Goal: Task Accomplishment & Management: Manage account settings

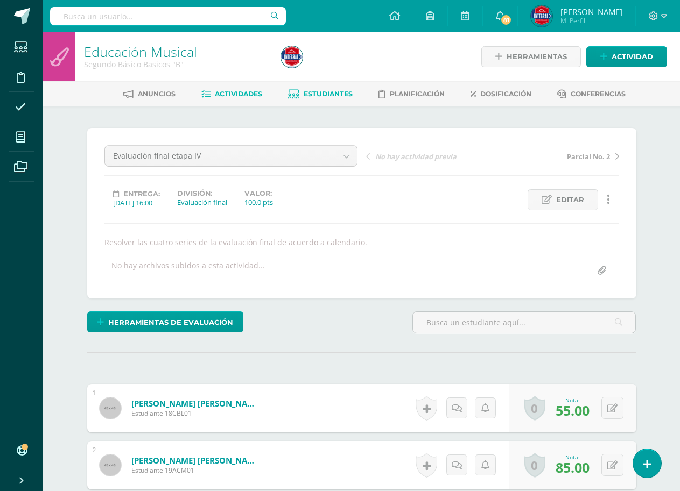
click at [338, 96] on span "Estudiantes" at bounding box center [328, 94] width 49 height 8
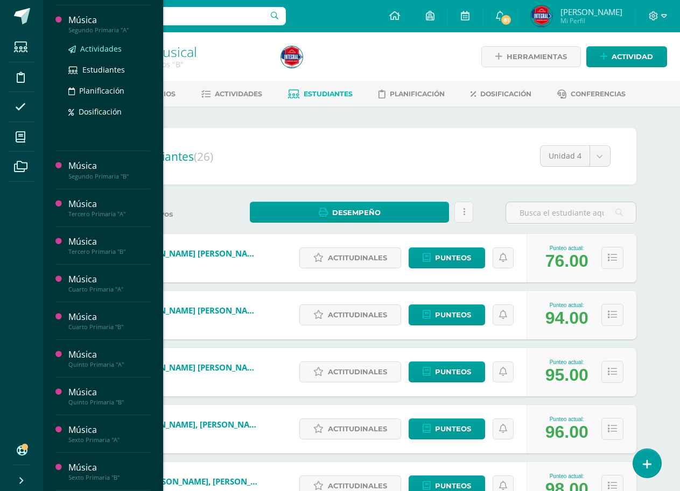
scroll to position [269, 0]
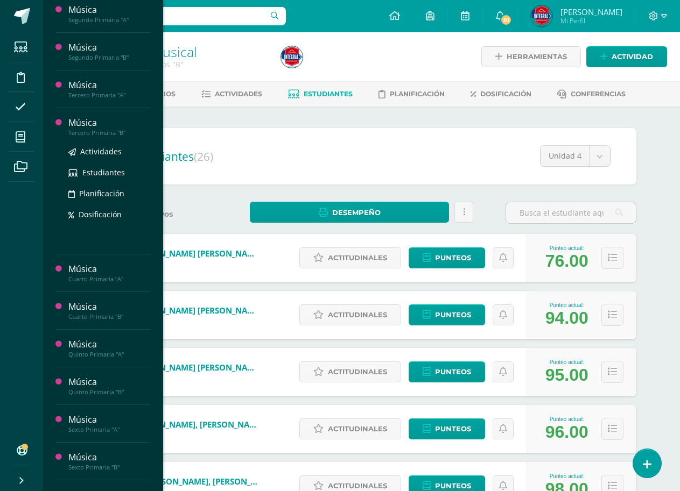
click at [115, 128] on div "Música" at bounding box center [109, 123] width 82 height 12
click at [103, 154] on span "Actividades" at bounding box center [100, 151] width 41 height 10
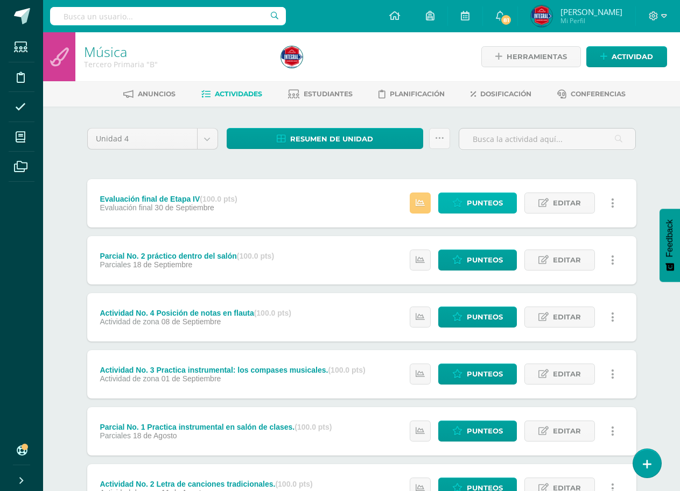
click at [476, 194] on span "Punteos" at bounding box center [485, 203] width 36 height 20
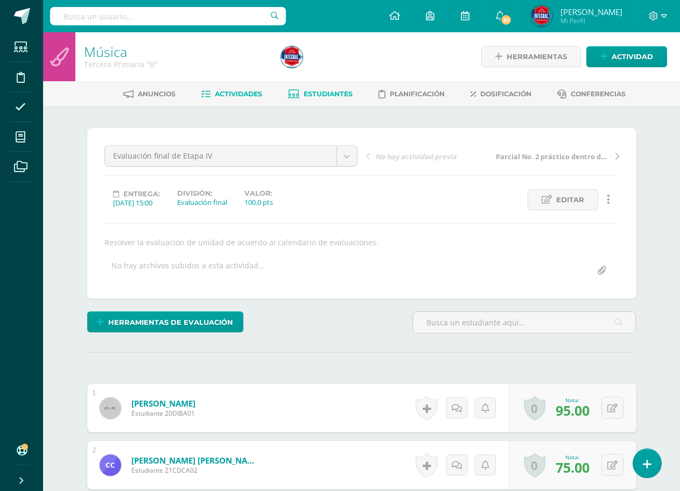
click at [320, 98] on span "Estudiantes" at bounding box center [328, 94] width 49 height 8
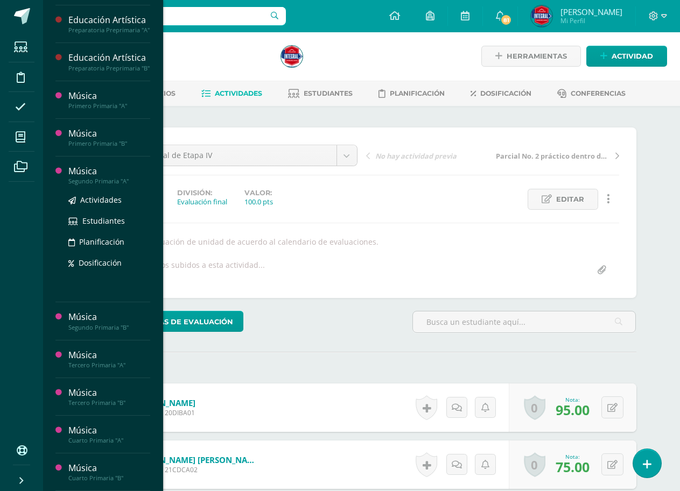
scroll to position [1, 0]
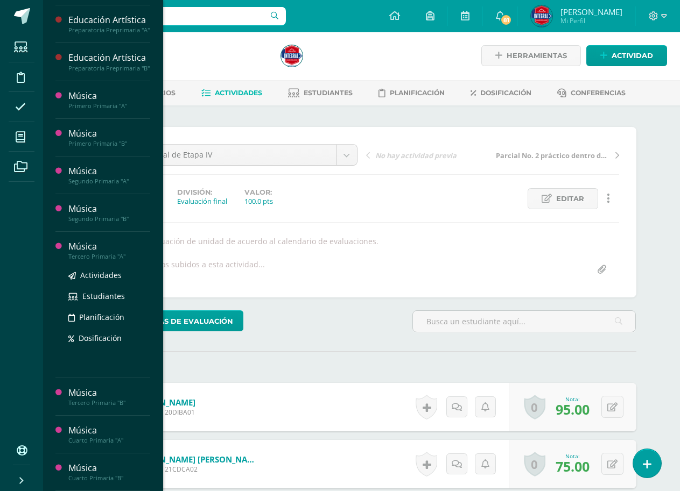
click at [94, 258] on div "Tercero Primaria "A"" at bounding box center [109, 257] width 82 height 8
click at [97, 276] on span "Actividades" at bounding box center [100, 275] width 41 height 10
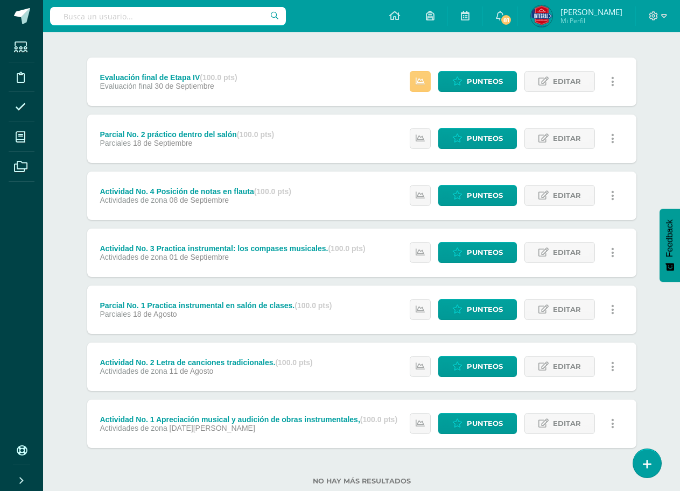
scroll to position [150, 0]
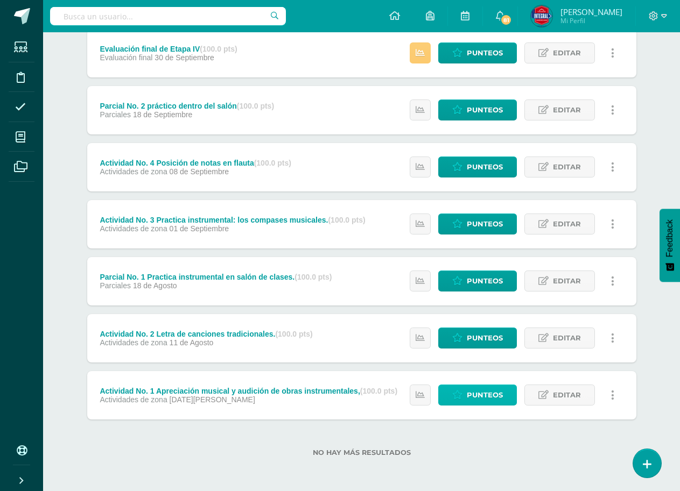
click at [486, 396] on span "Punteos" at bounding box center [485, 395] width 36 height 20
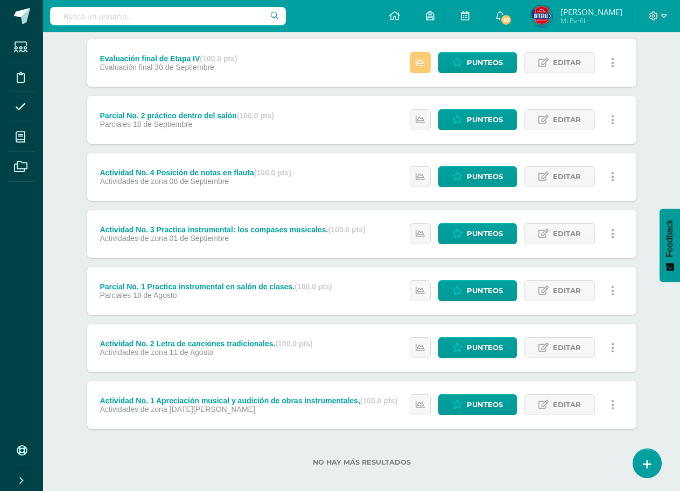
scroll to position [150, 0]
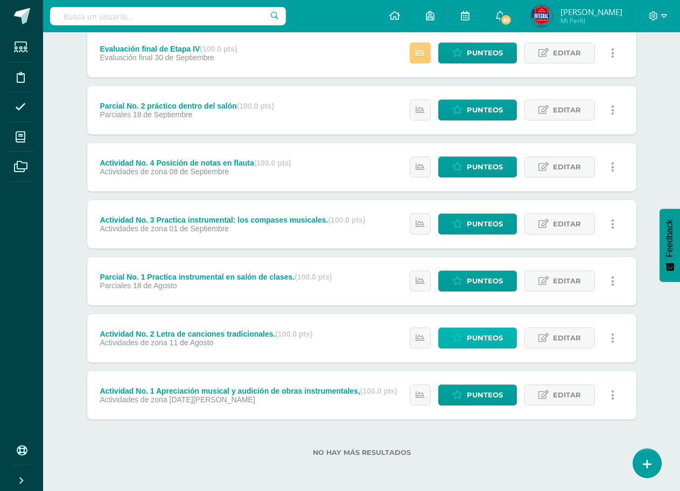
click at [483, 341] on span "Punteos" at bounding box center [485, 338] width 36 height 20
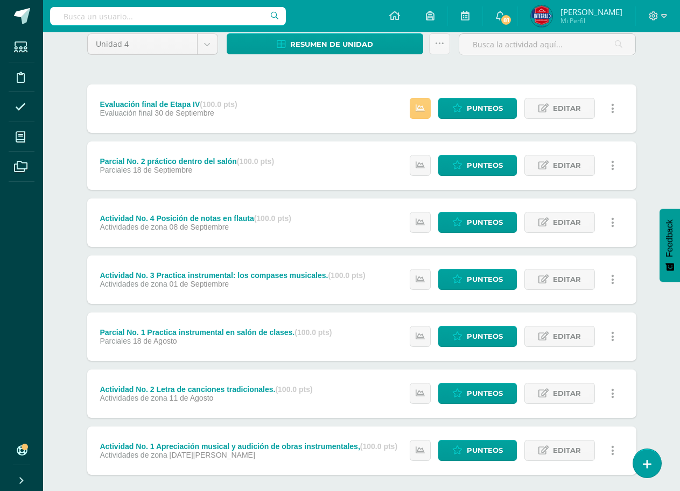
scroll to position [108, 0]
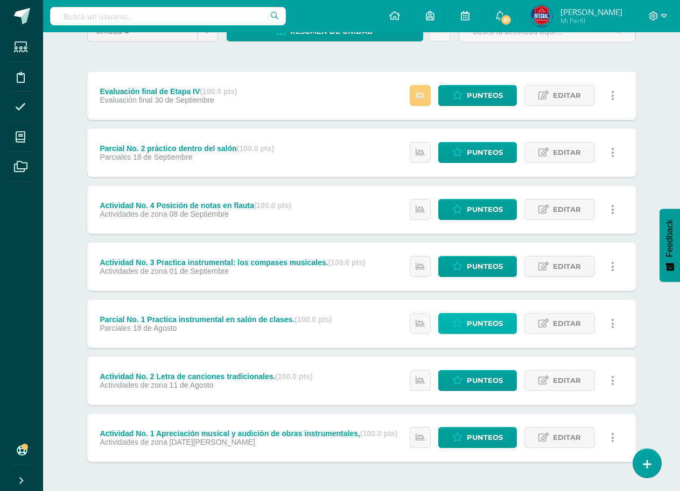
click at [476, 326] on span "Punteos" at bounding box center [485, 324] width 36 height 20
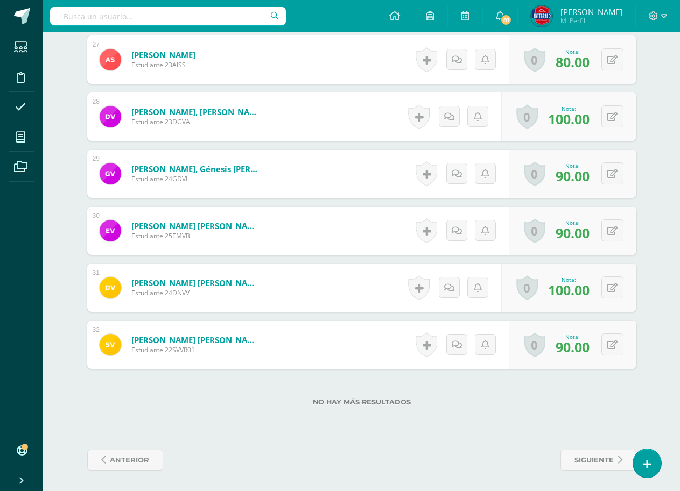
scroll to position [1834, 0]
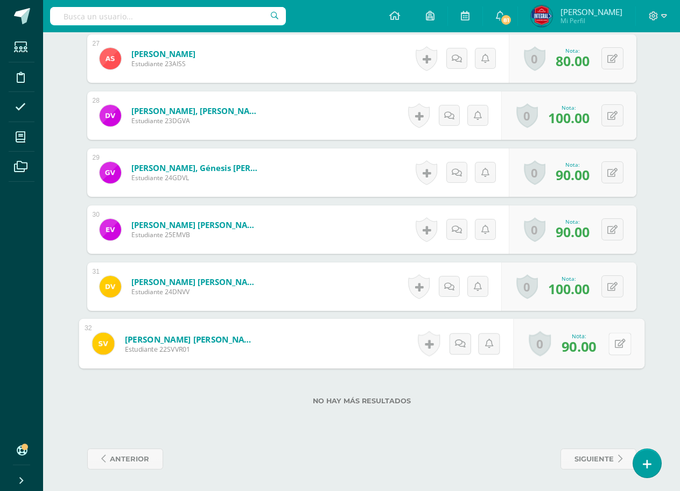
click at [616, 347] on icon at bounding box center [619, 343] width 11 height 9
type input "60"
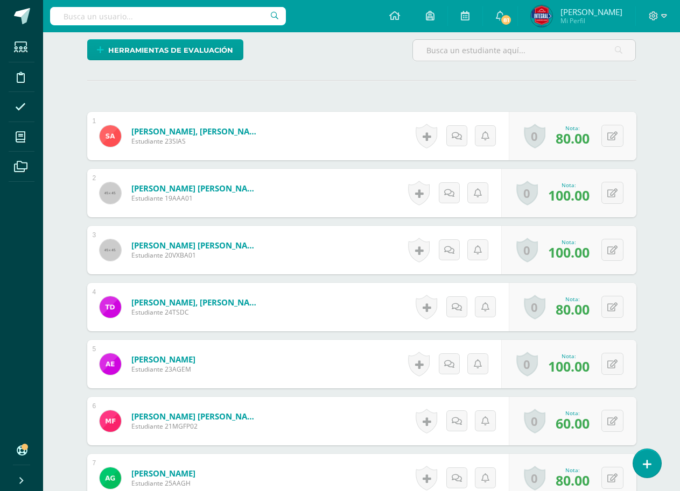
scroll to position [0, 0]
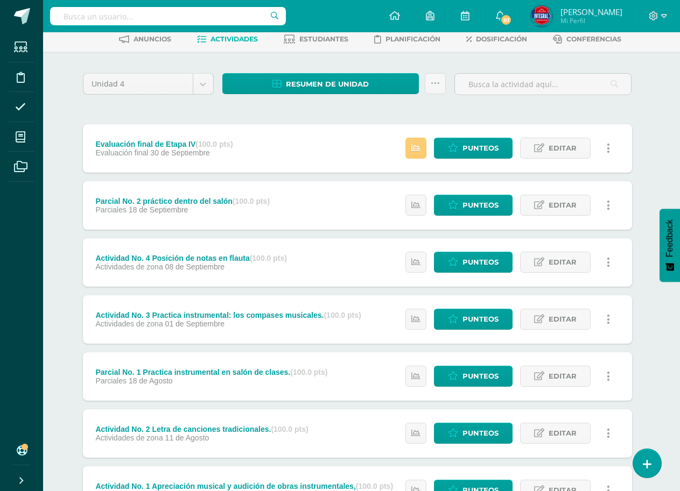
scroll to position [54, 4]
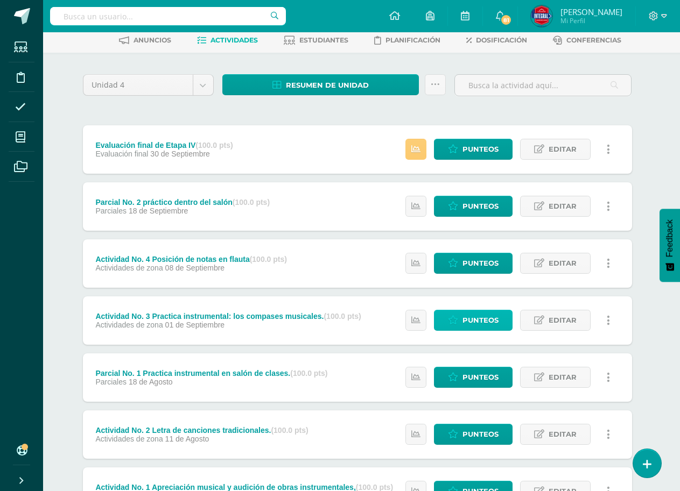
click at [474, 321] on span "Punteos" at bounding box center [480, 321] width 36 height 20
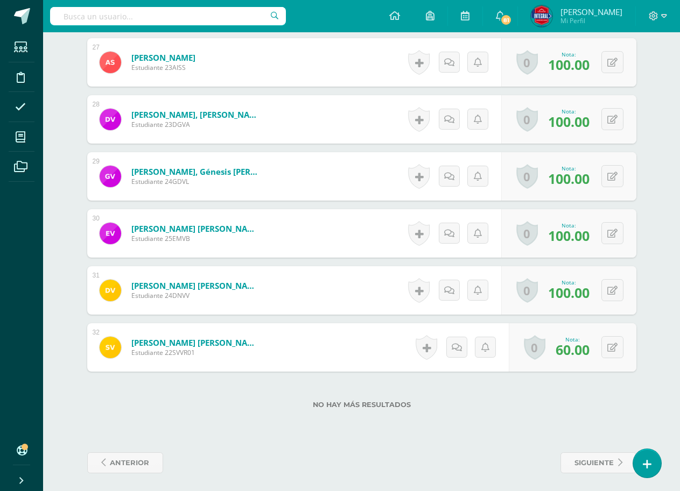
scroll to position [1834, 0]
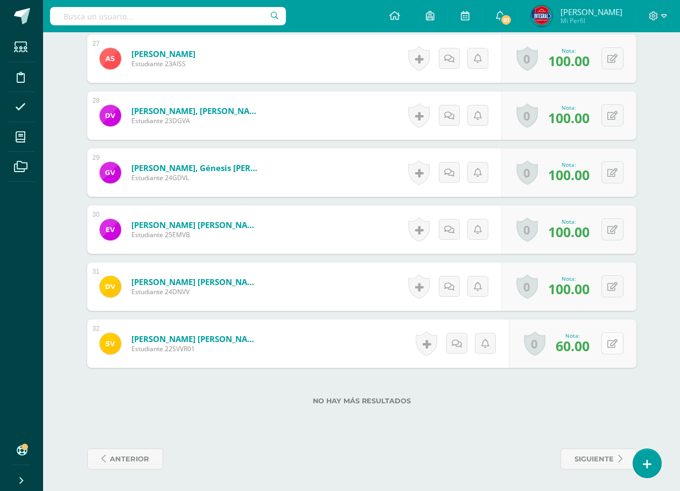
click at [610, 342] on icon at bounding box center [612, 344] width 10 height 9
type input "100"
click at [598, 355] on link at bounding box center [591, 348] width 22 height 22
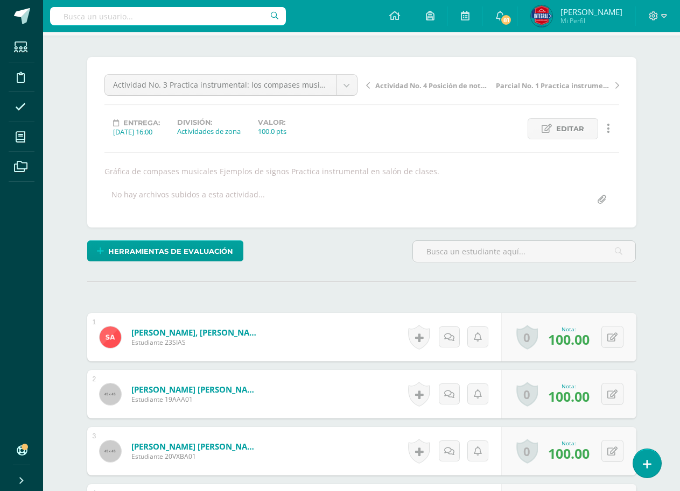
scroll to position [0, 0]
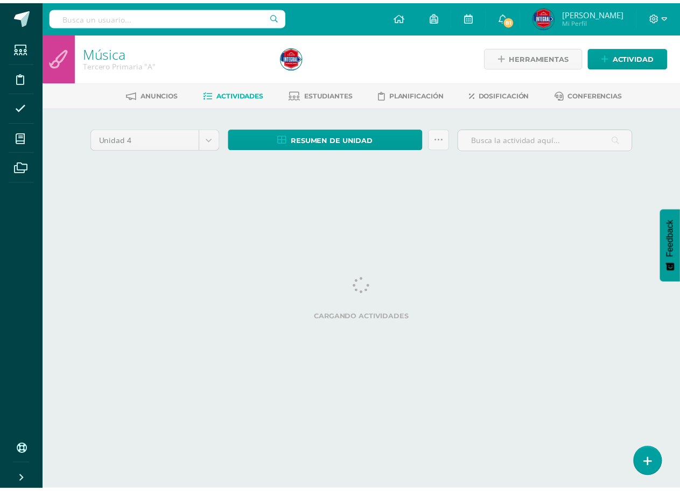
scroll to position [0, 4]
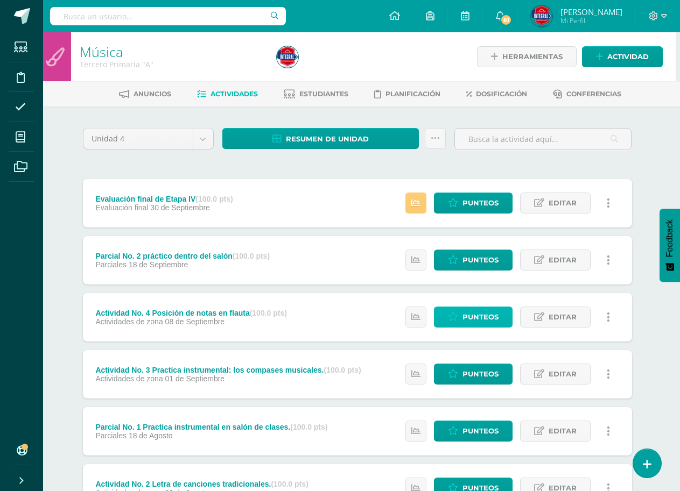
click at [472, 317] on span "Punteos" at bounding box center [480, 317] width 36 height 20
click at [465, 261] on span "Punteos" at bounding box center [480, 260] width 36 height 20
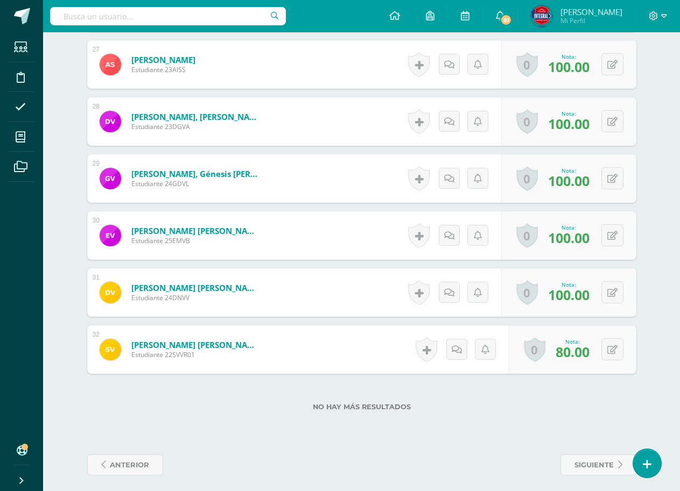
scroll to position [1834, 0]
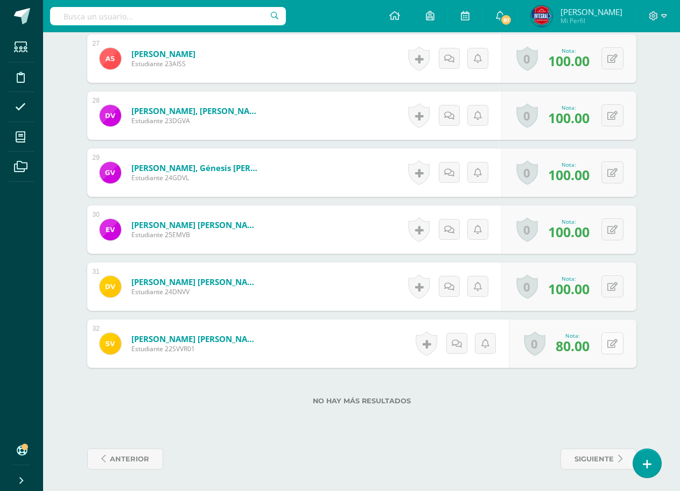
click at [616, 346] on icon at bounding box center [612, 344] width 10 height 9
type input "100"
click at [590, 350] on icon at bounding box center [591, 347] width 10 height 9
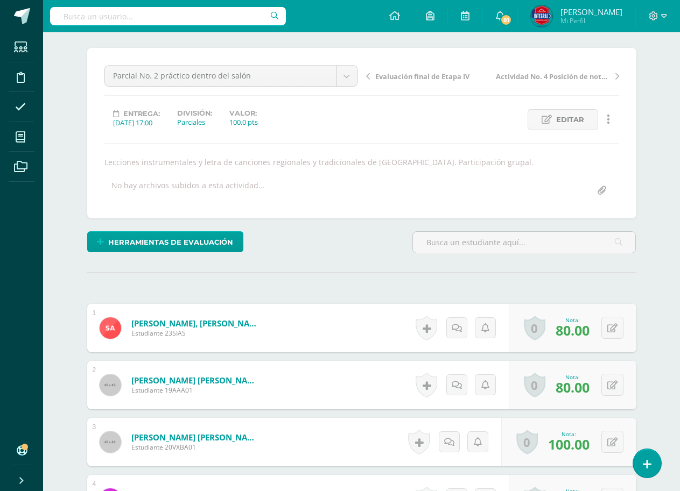
scroll to position [0, 0]
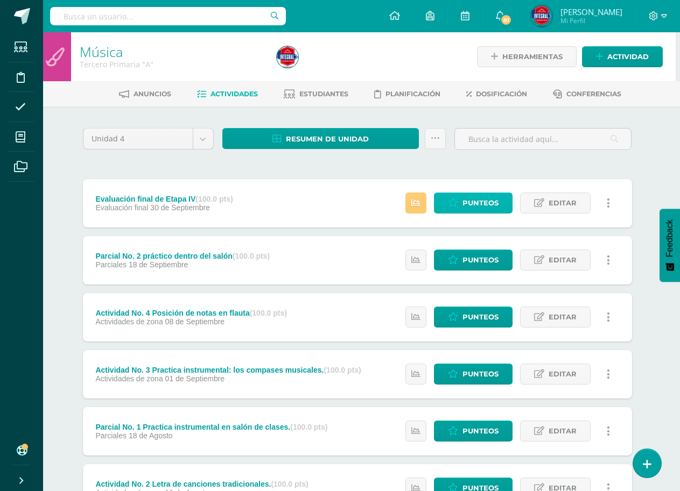
click at [495, 199] on span "Punteos" at bounding box center [480, 203] width 36 height 20
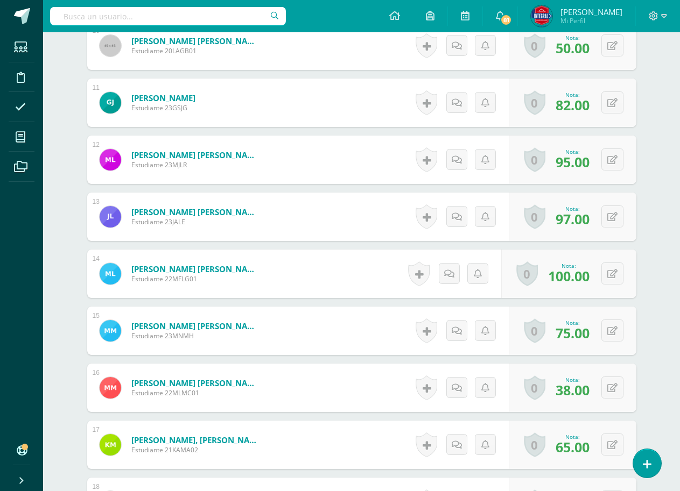
scroll to position [877, 0]
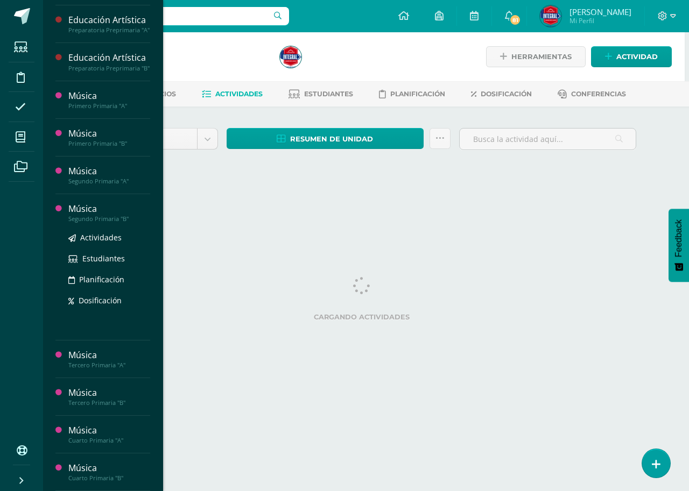
scroll to position [161, 0]
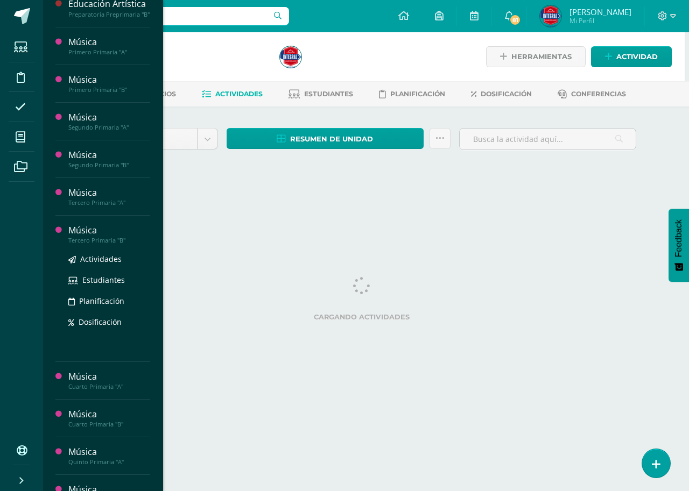
click at [110, 240] on div "Tercero Primaria "B"" at bounding box center [109, 241] width 82 height 8
click at [100, 261] on span "Actividades" at bounding box center [100, 259] width 41 height 10
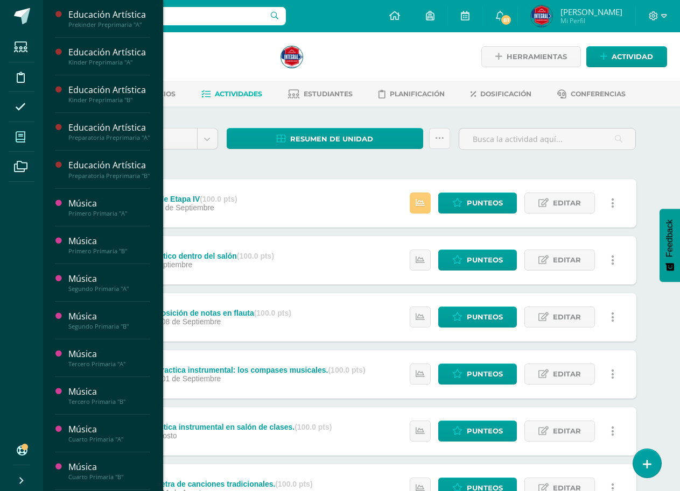
click at [25, 132] on icon at bounding box center [21, 137] width 10 height 11
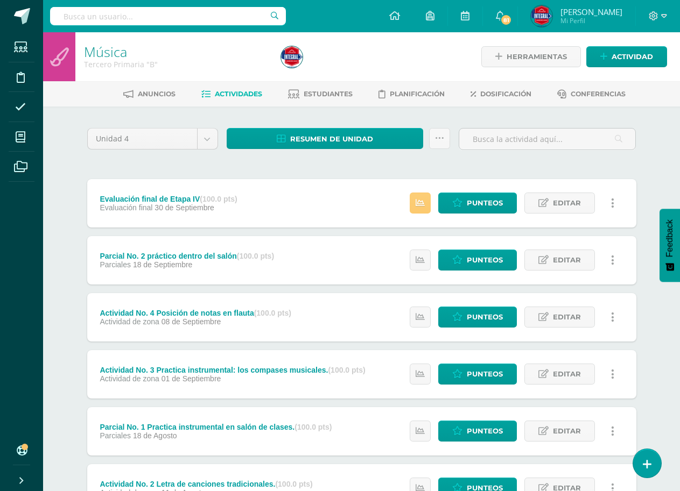
click at [199, 52] on h1 "Música" at bounding box center [176, 51] width 184 height 15
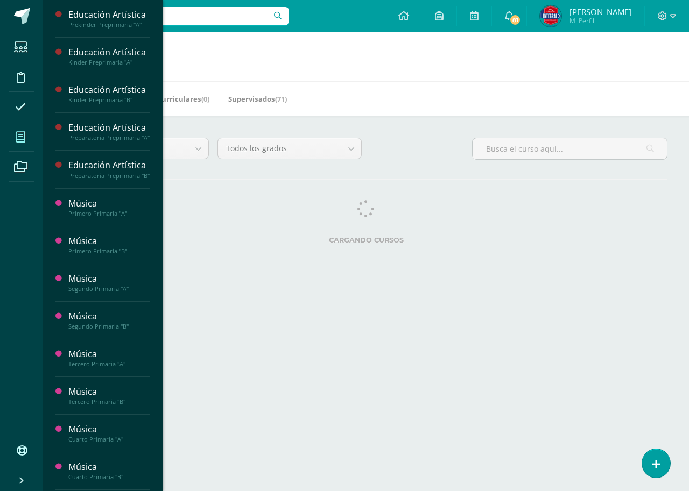
click at [234, 70] on h1 "Mis cursos" at bounding box center [366, 56] width 620 height 49
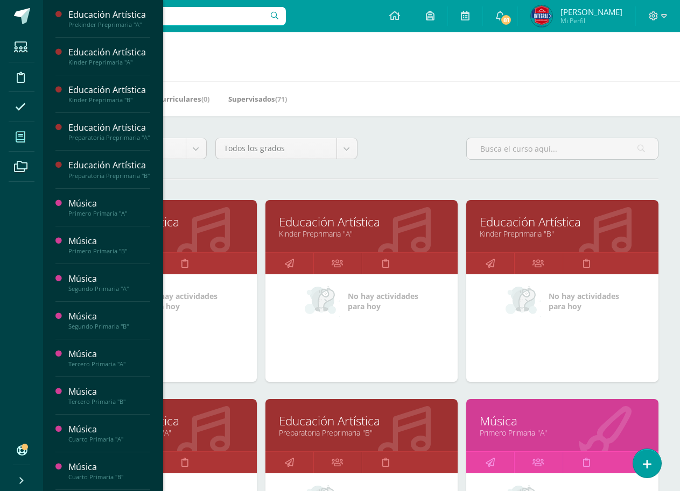
click at [343, 87] on div "Mis Cursos (29) Mis Extracurriculares (0) Supervisados (71)" at bounding box center [374, 98] width 663 height 35
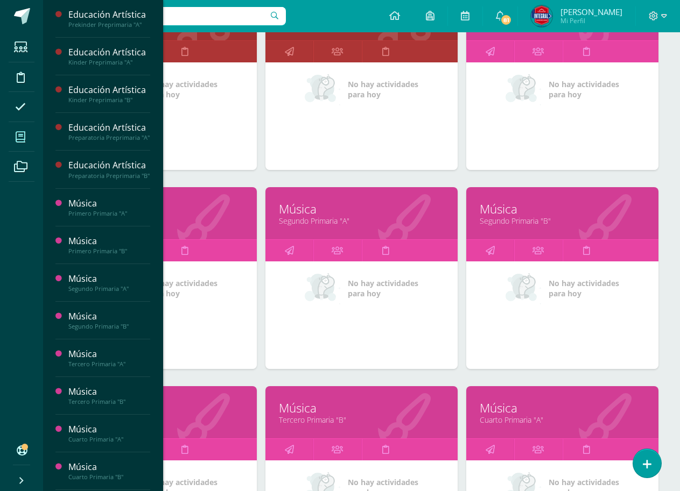
scroll to position [484, 0]
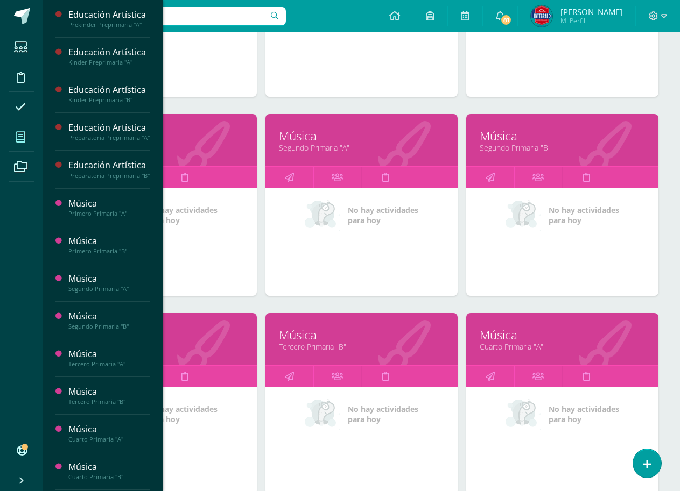
click at [306, 346] on link "Tercero Primaria "B"" at bounding box center [361, 347] width 165 height 10
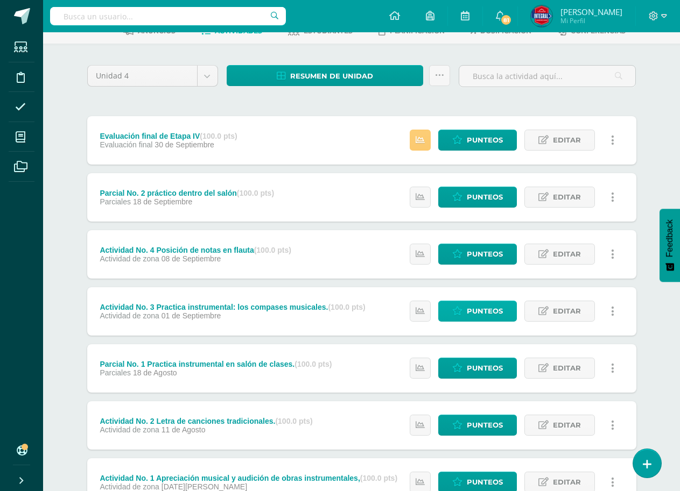
scroll to position [150, 0]
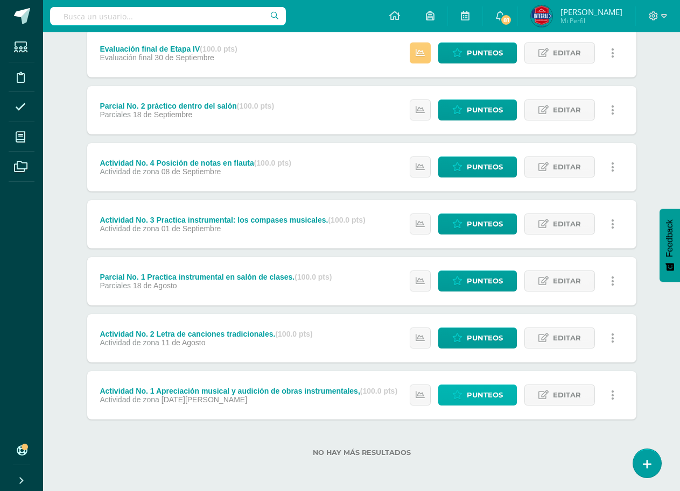
click at [474, 398] on span "Punteos" at bounding box center [485, 395] width 36 height 20
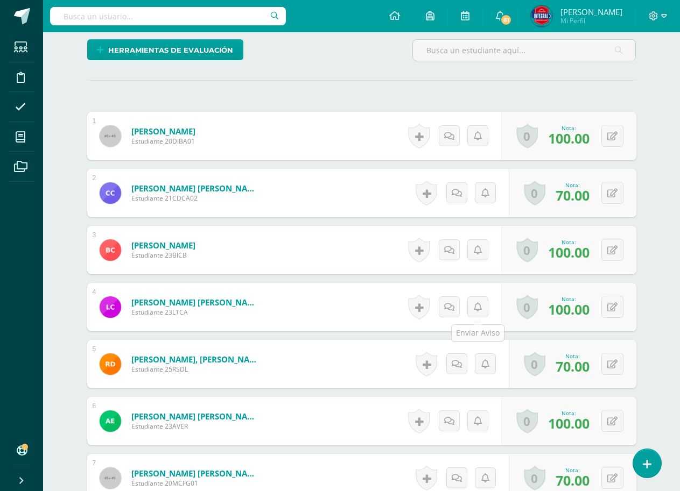
scroll to position [57, 0]
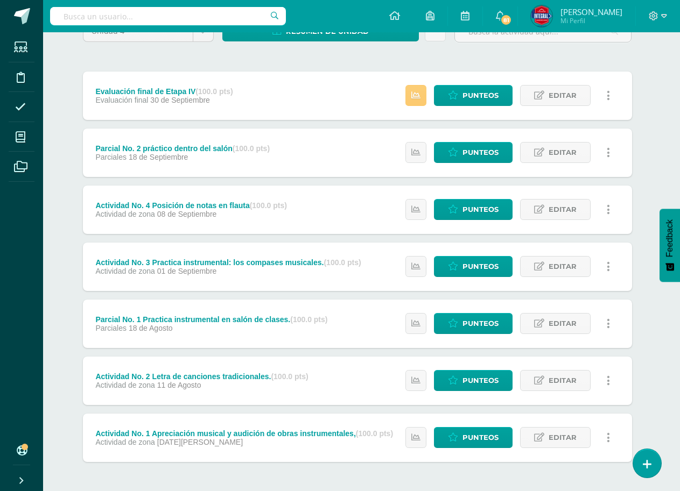
scroll to position [150, 4]
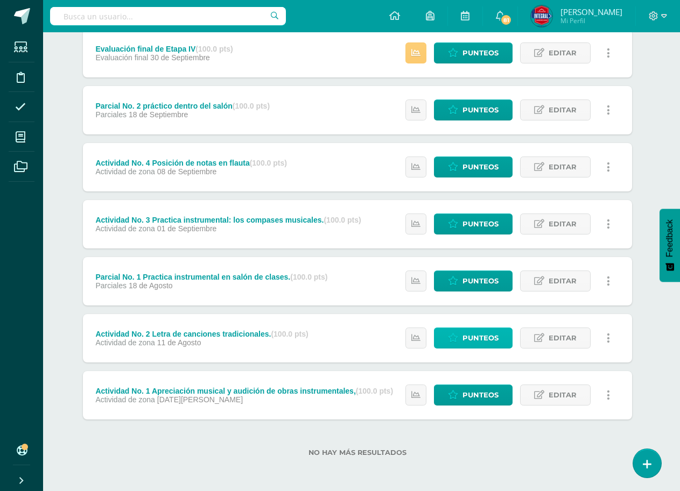
click at [480, 340] on span "Punteos" at bounding box center [480, 338] width 36 height 20
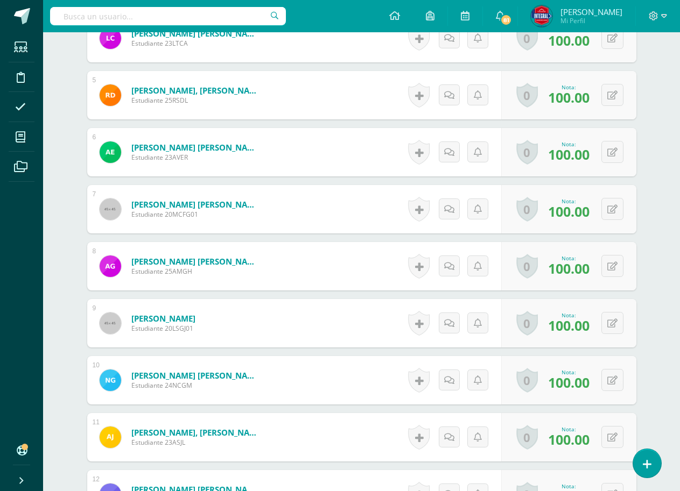
scroll to position [272, 0]
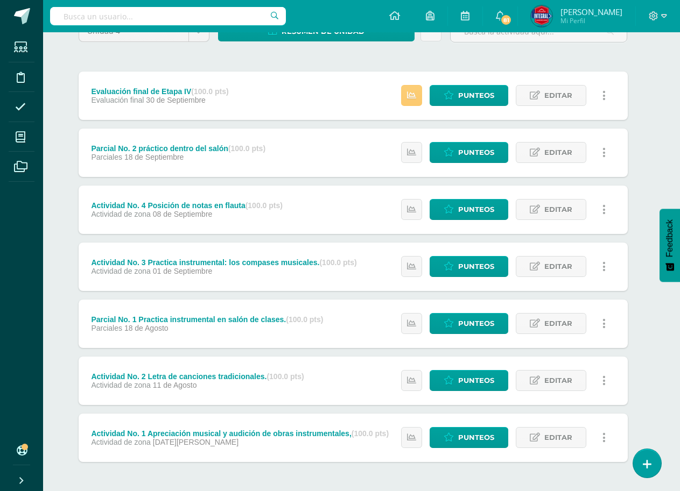
scroll to position [150, 9]
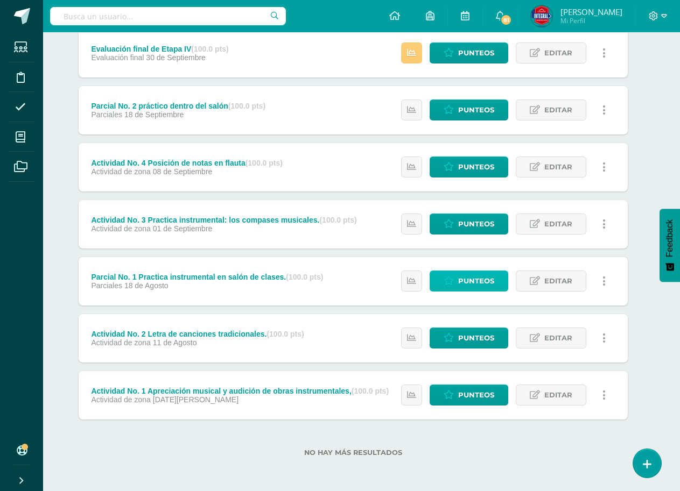
click at [472, 287] on span "Punteos" at bounding box center [476, 281] width 36 height 20
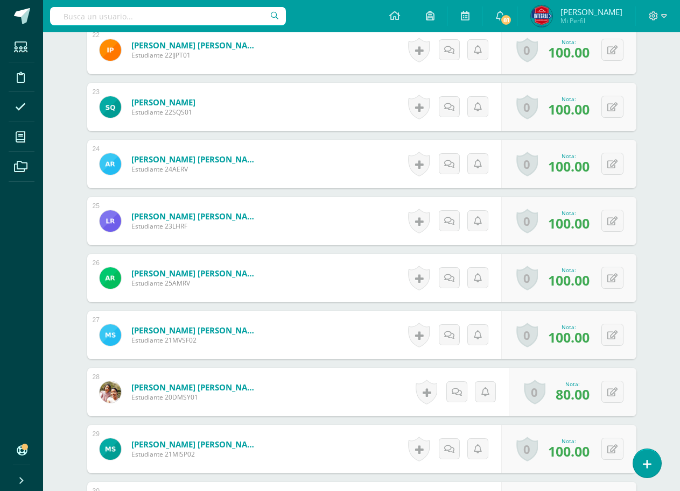
scroll to position [1349, 0]
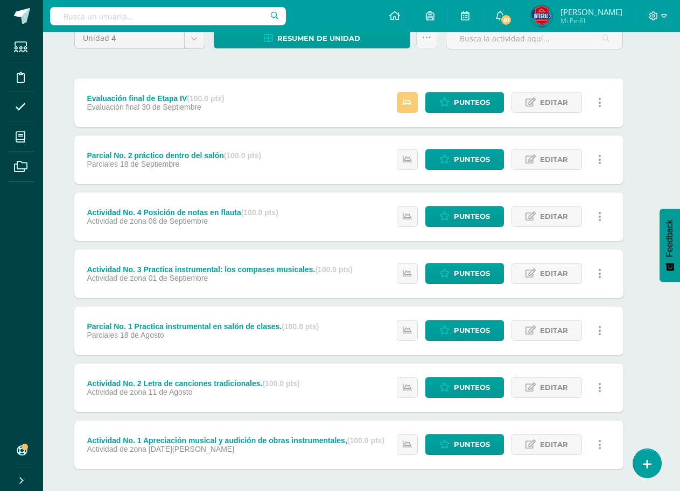
scroll to position [108, 13]
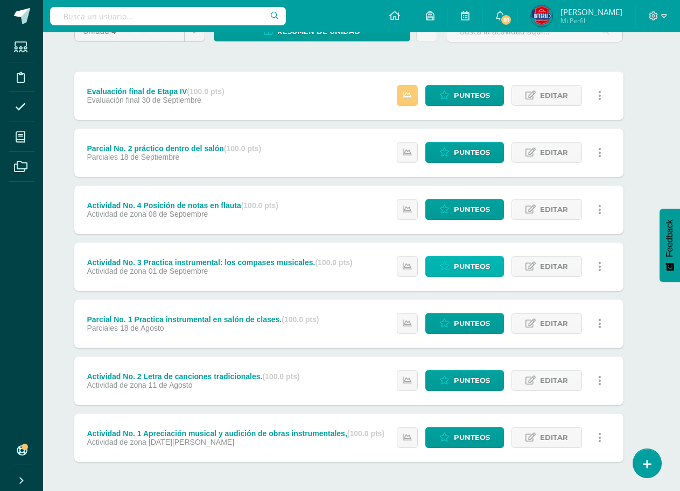
click at [477, 273] on span "Punteos" at bounding box center [472, 267] width 36 height 20
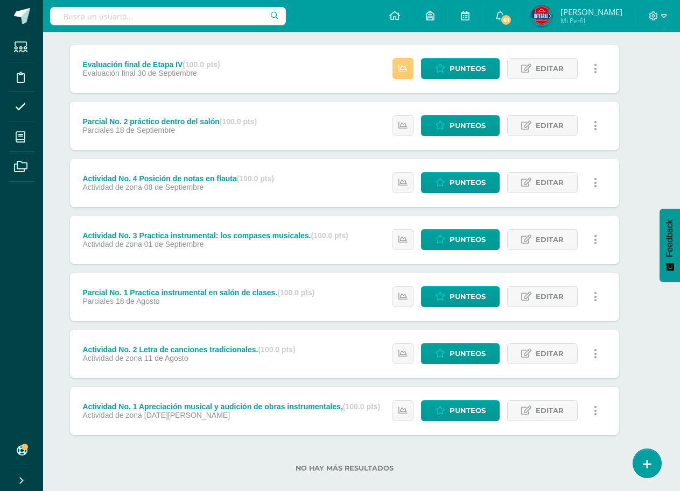
scroll to position [150, 17]
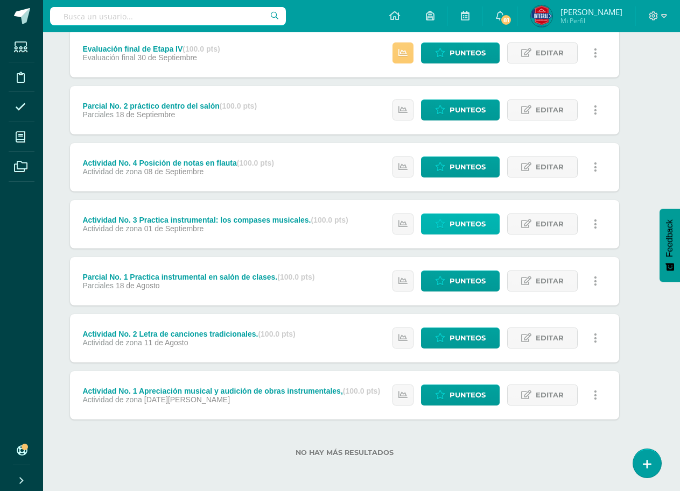
click at [465, 220] on span "Punteos" at bounding box center [467, 224] width 36 height 20
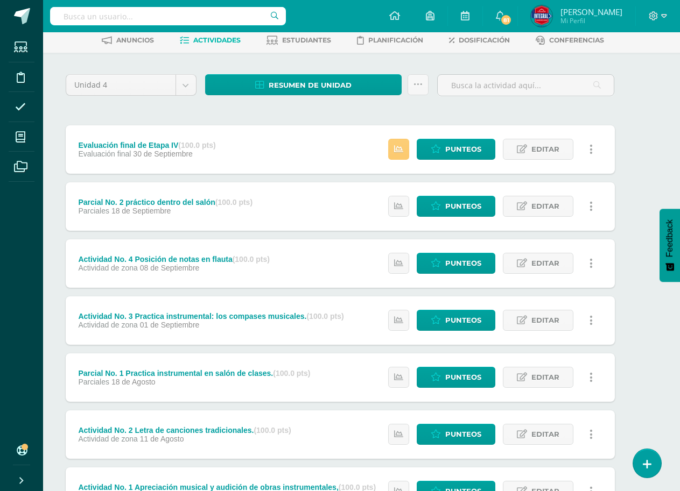
scroll to position [108, 22]
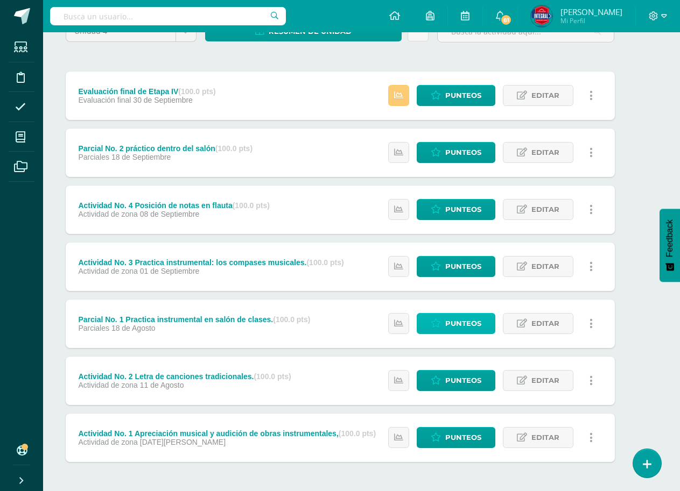
click at [445, 329] on link "Punteos" at bounding box center [456, 323] width 79 height 21
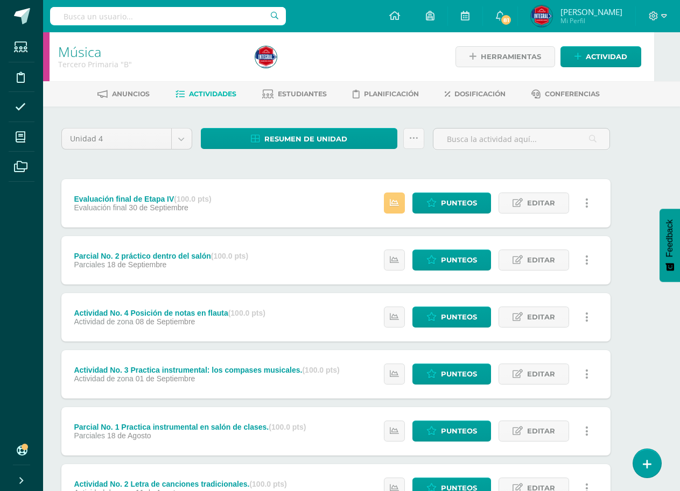
scroll to position [54, 26]
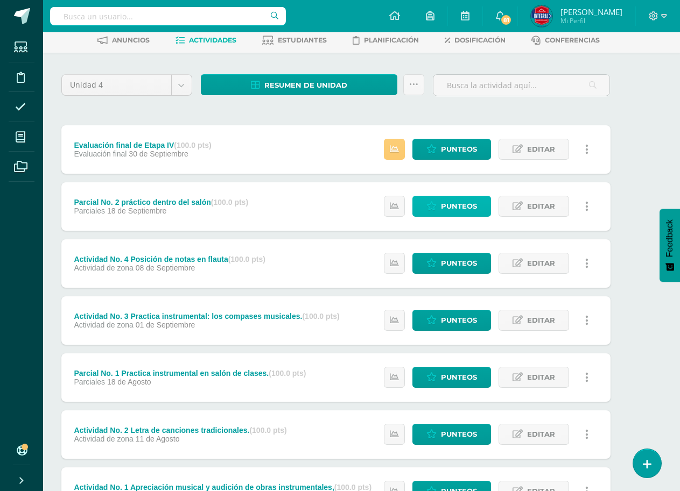
click at [450, 211] on span "Punteos" at bounding box center [459, 206] width 36 height 20
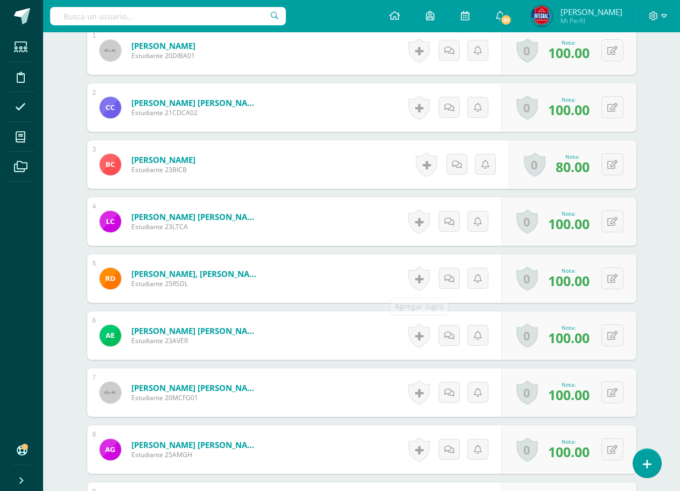
scroll to position [377, 0]
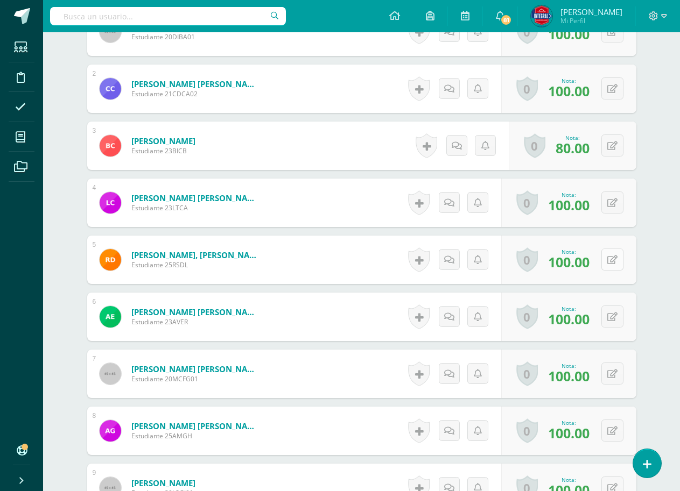
click at [616, 259] on icon at bounding box center [612, 260] width 10 height 9
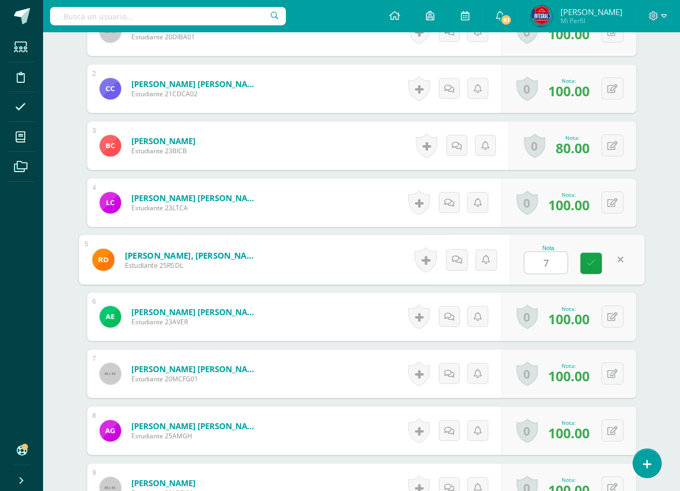
type input "70"
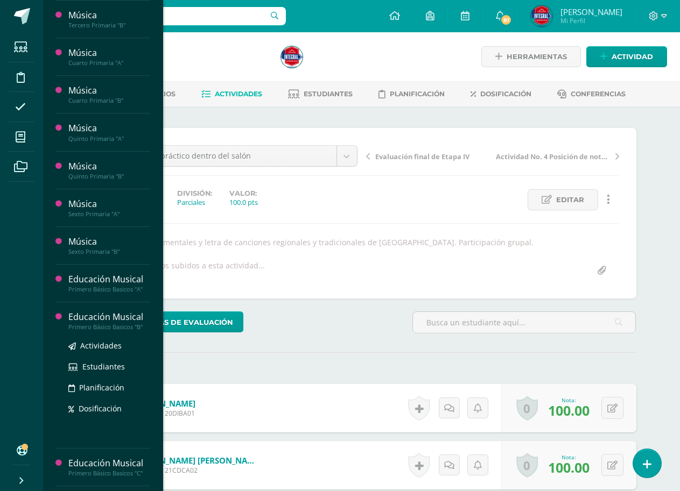
click at [123, 320] on div "Educación Musical" at bounding box center [109, 317] width 82 height 12
click at [107, 353] on ul "Actividades Estudiantes Planificación Dosificación" at bounding box center [109, 377] width 82 height 75
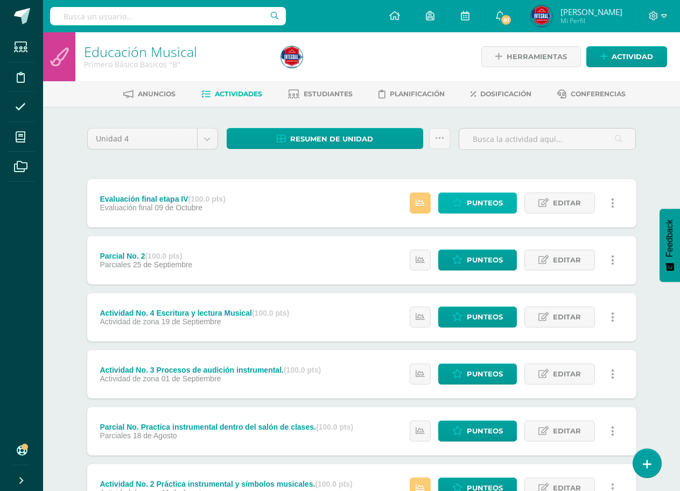
click at [470, 204] on span "Punteos" at bounding box center [485, 203] width 36 height 20
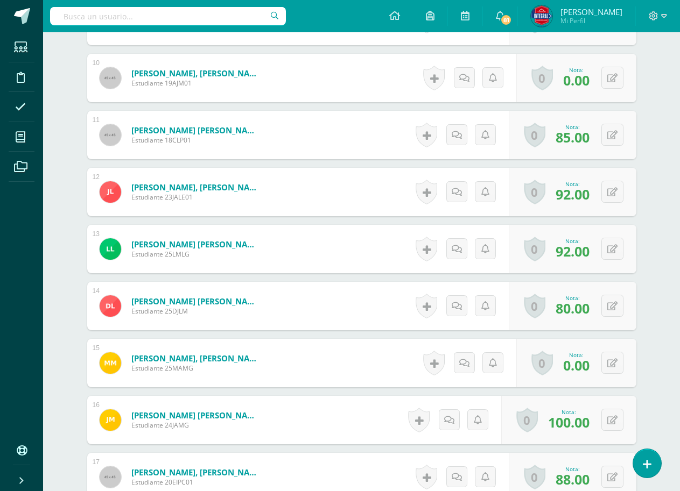
scroll to position [863, 0]
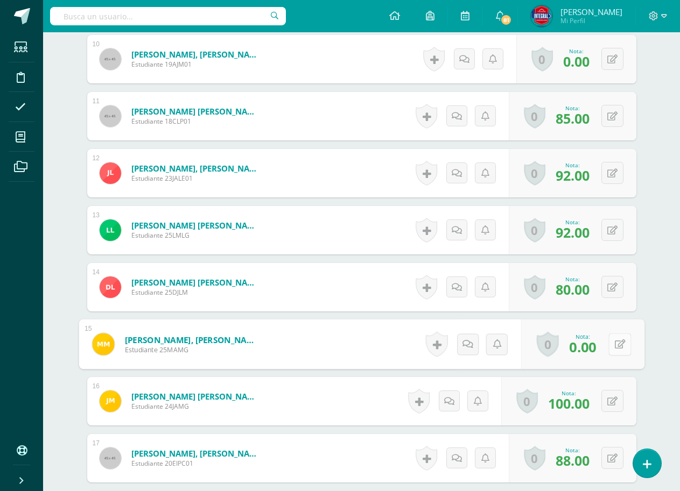
click at [614, 344] on icon at bounding box center [619, 344] width 11 height 9
type input "60"
click at [587, 355] on link at bounding box center [591, 349] width 22 height 22
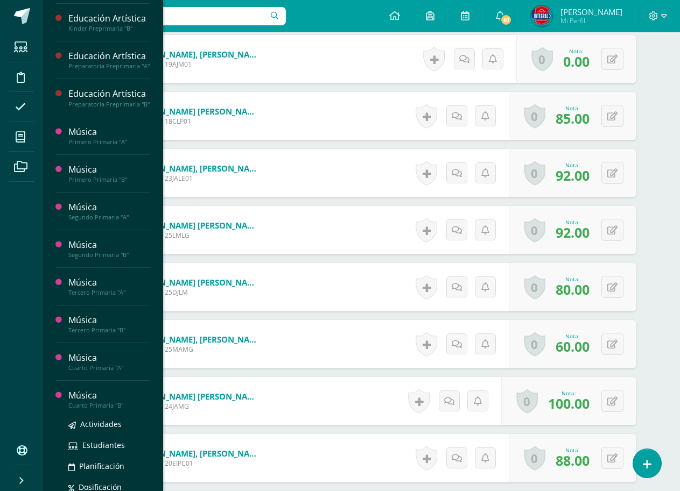
scroll to position [215, 0]
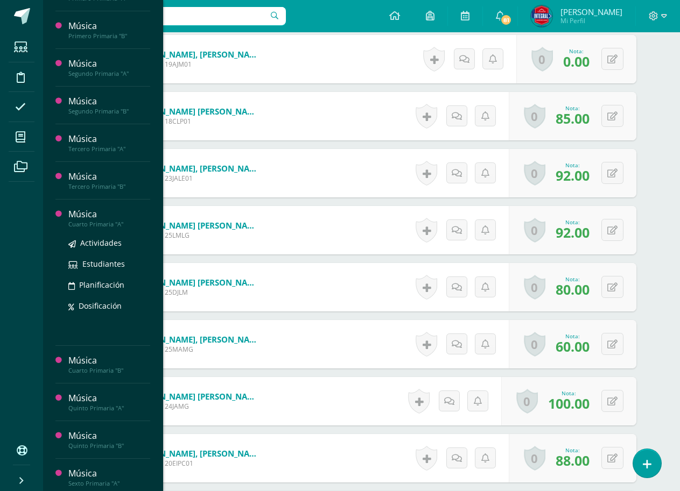
click at [106, 228] on div "Cuarto Primaria "A"" at bounding box center [109, 225] width 82 height 8
click at [92, 238] on span "Actividades" at bounding box center [100, 243] width 41 height 10
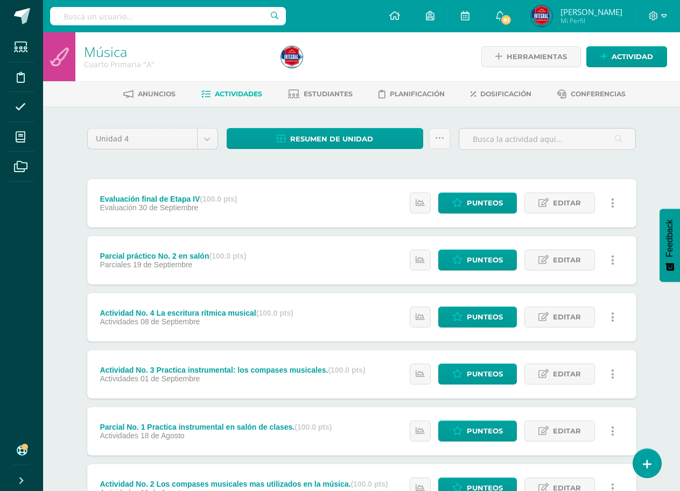
scroll to position [150, 0]
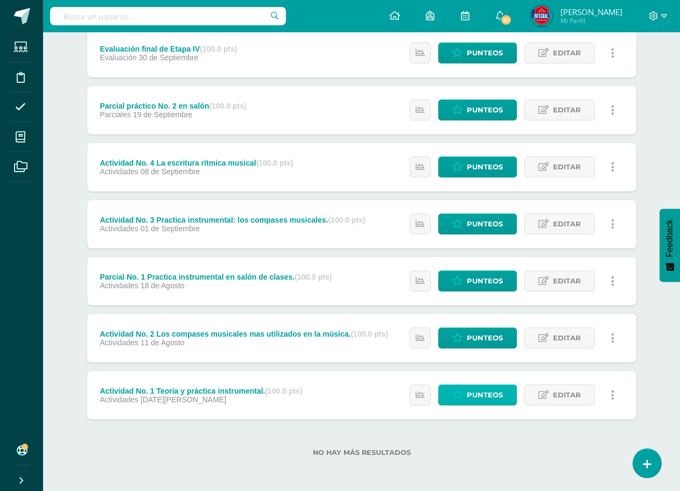
click at [474, 402] on span "Punteos" at bounding box center [485, 395] width 36 height 20
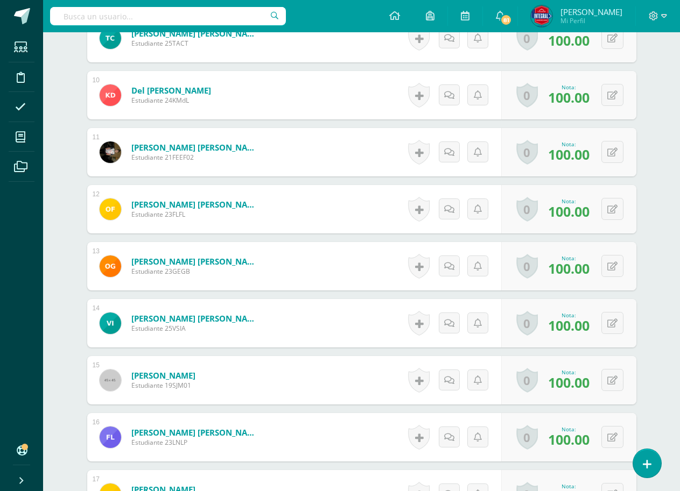
scroll to position [810, 0]
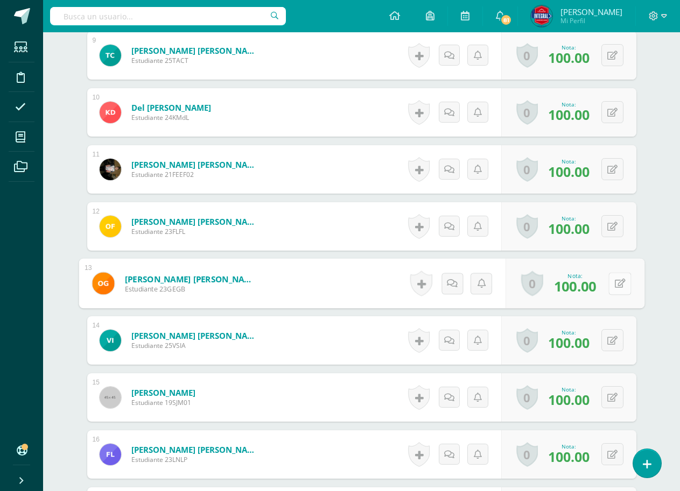
click at [617, 282] on button at bounding box center [619, 283] width 23 height 23
type input "00"
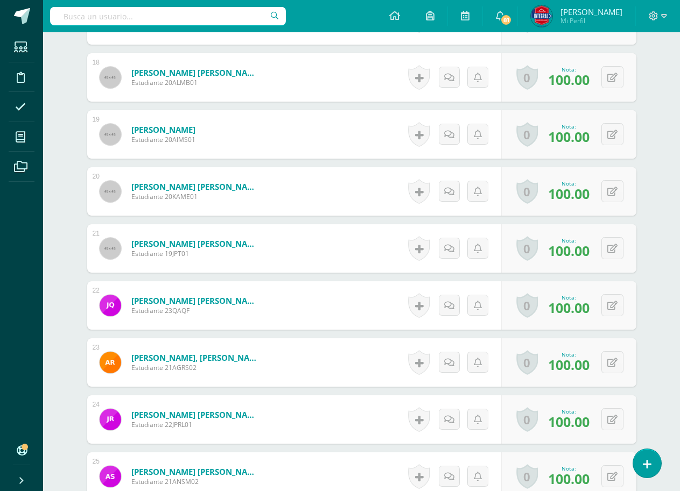
scroll to position [1348, 0]
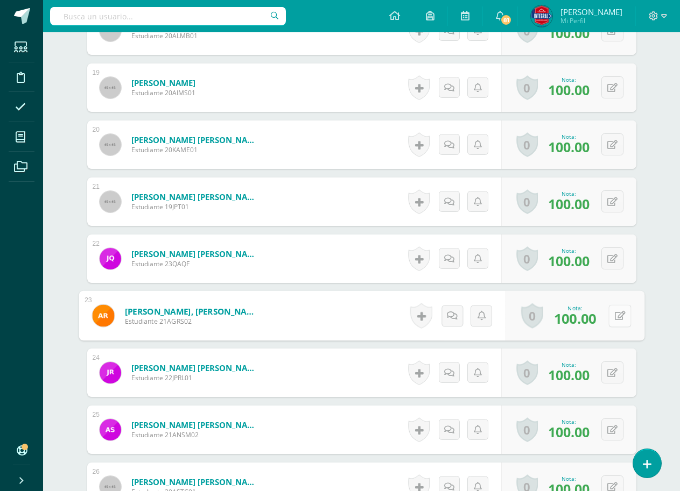
click at [614, 318] on icon at bounding box center [619, 315] width 11 height 9
type input "00"
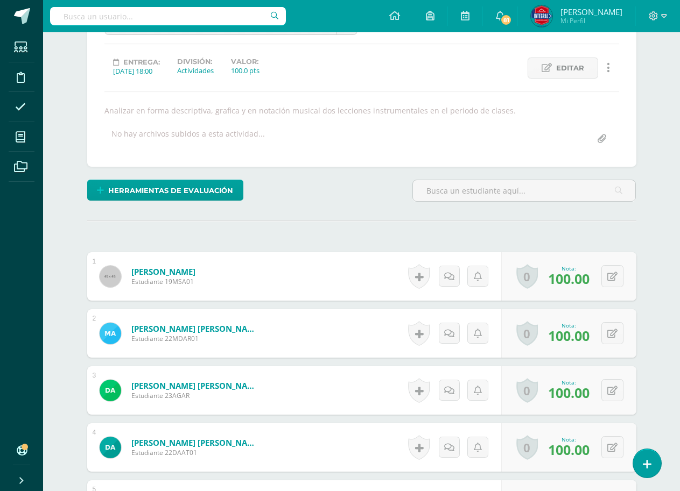
scroll to position [0, 0]
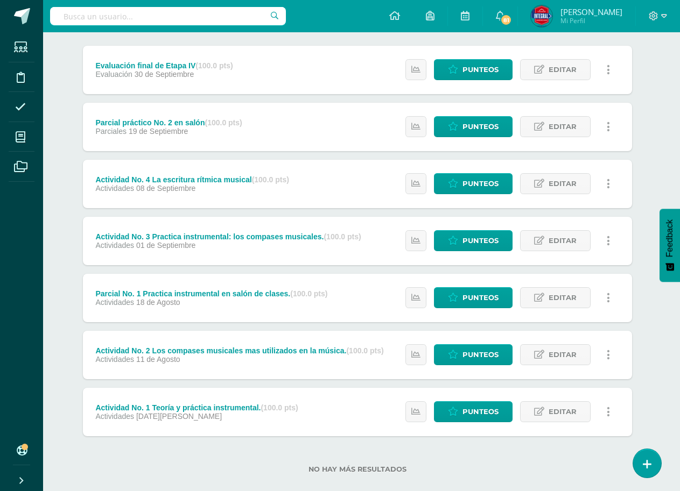
scroll to position [150, 4]
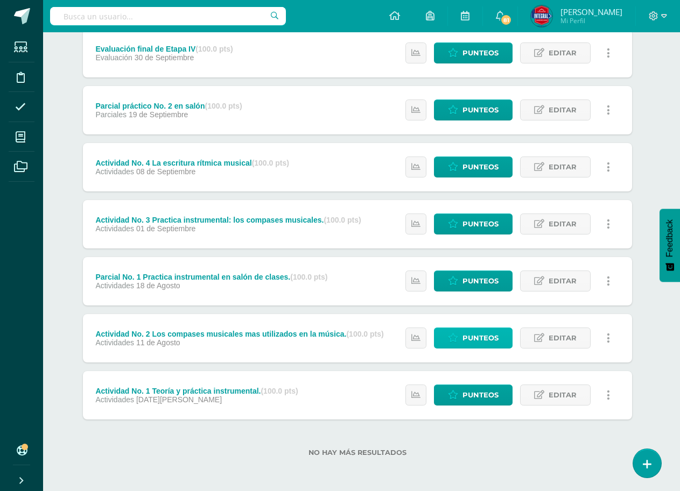
click at [476, 335] on span "Punteos" at bounding box center [480, 338] width 36 height 20
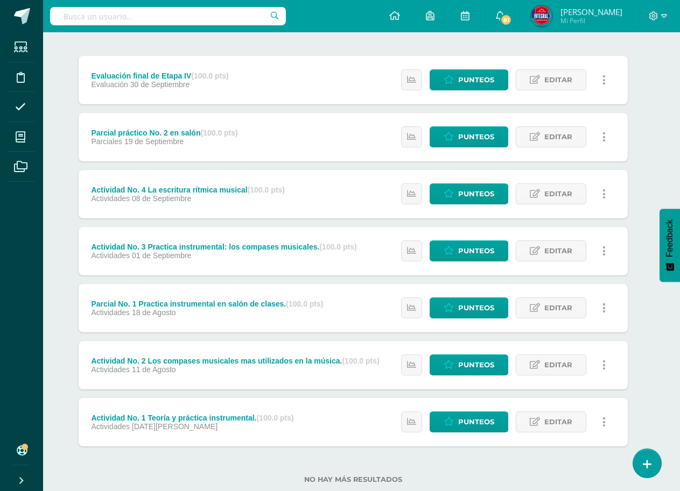
scroll to position [150, 9]
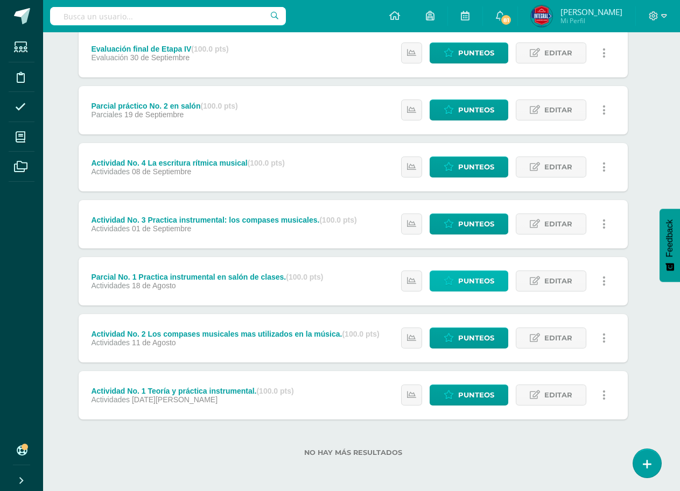
click at [483, 282] on span "Punteos" at bounding box center [476, 281] width 36 height 20
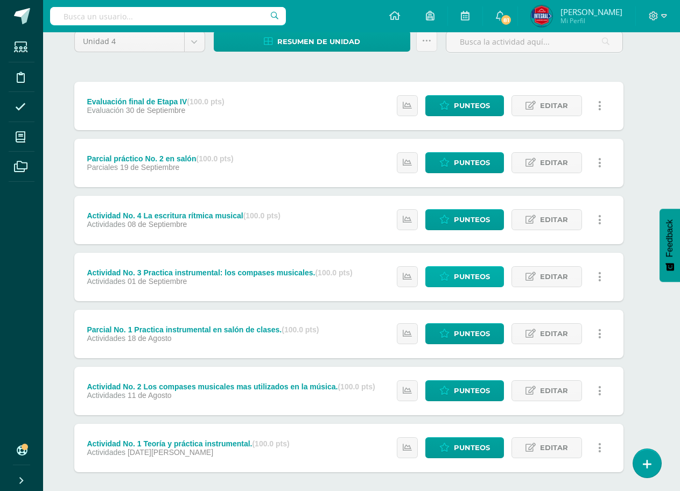
scroll to position [108, 13]
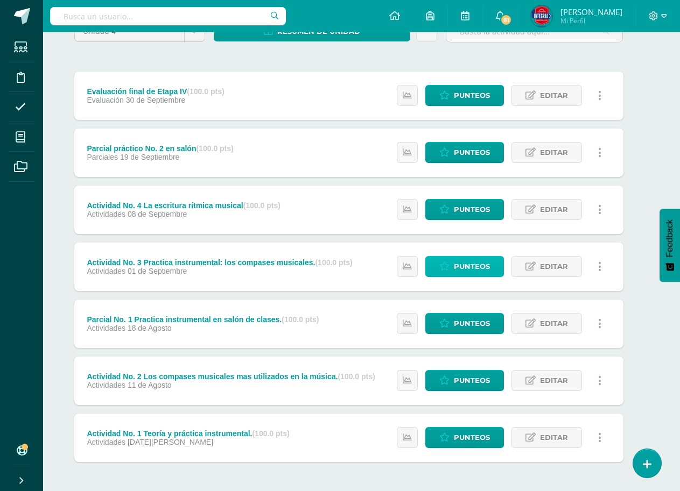
click at [465, 266] on span "Punteos" at bounding box center [472, 267] width 36 height 20
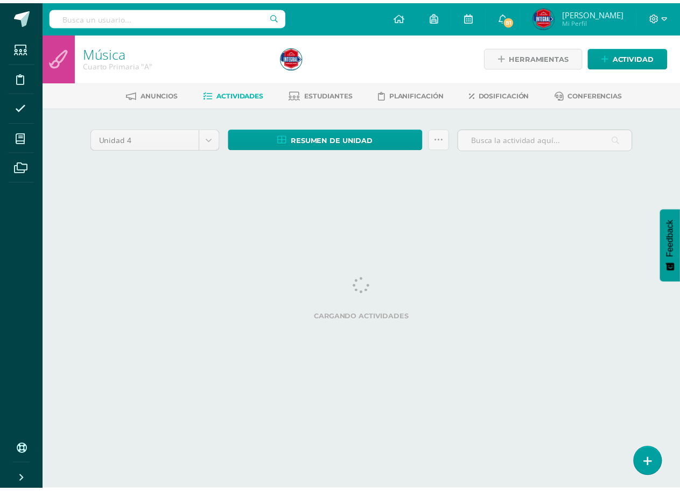
scroll to position [0, 17]
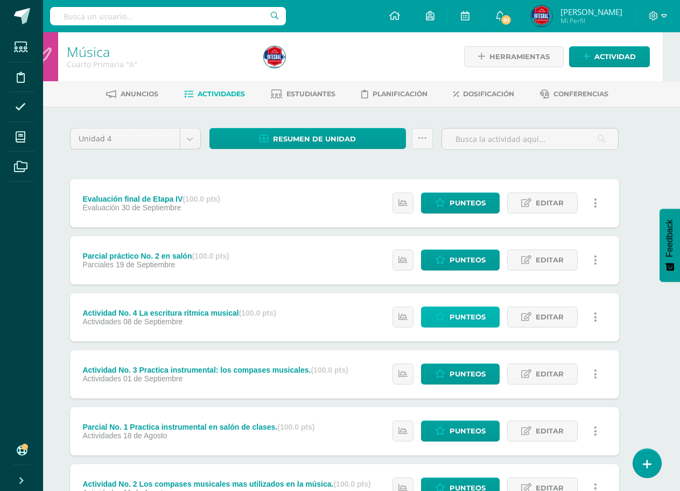
click at [468, 319] on span "Punteos" at bounding box center [467, 317] width 36 height 20
click at [456, 266] on span "Punteos" at bounding box center [467, 260] width 36 height 20
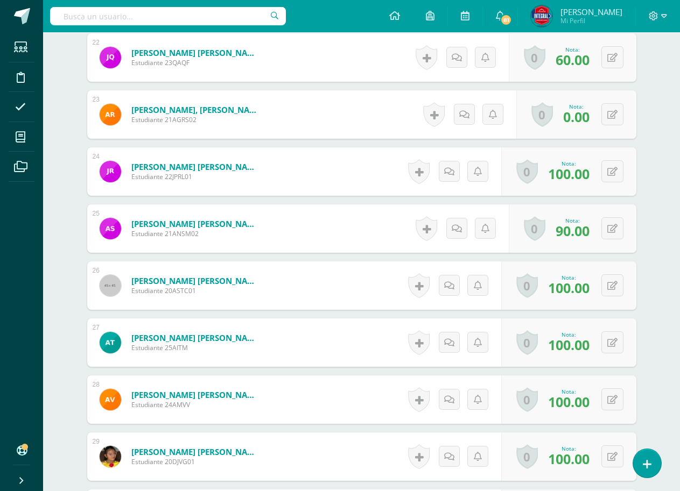
scroll to position [1730, 0]
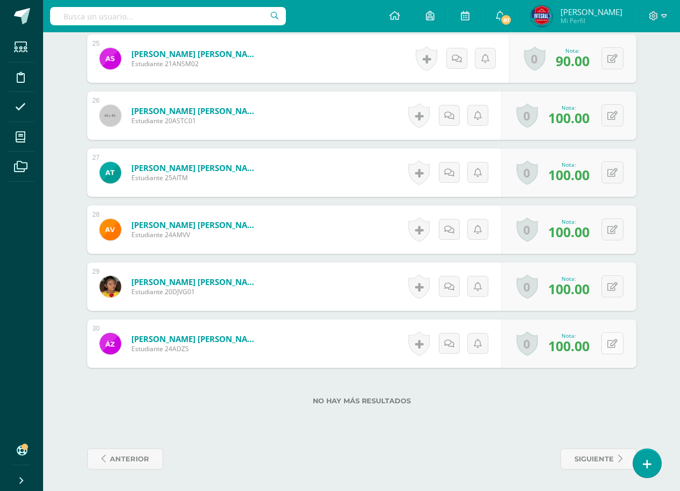
click at [615, 349] on button at bounding box center [612, 344] width 22 height 22
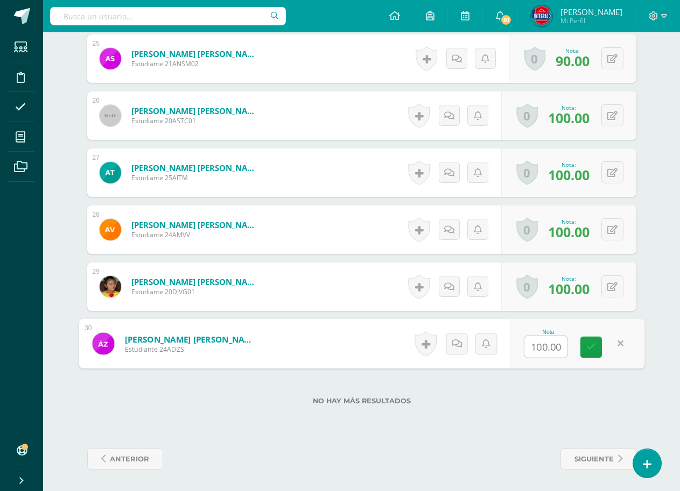
click at [493, 289] on div "Historial de actividad No hay historial para esta actividad Agregar Comentarios…" at bounding box center [452, 287] width 97 height 48
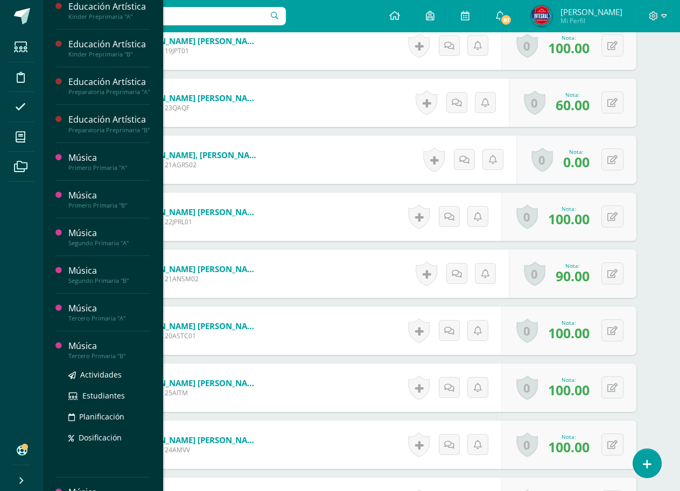
scroll to position [161, 0]
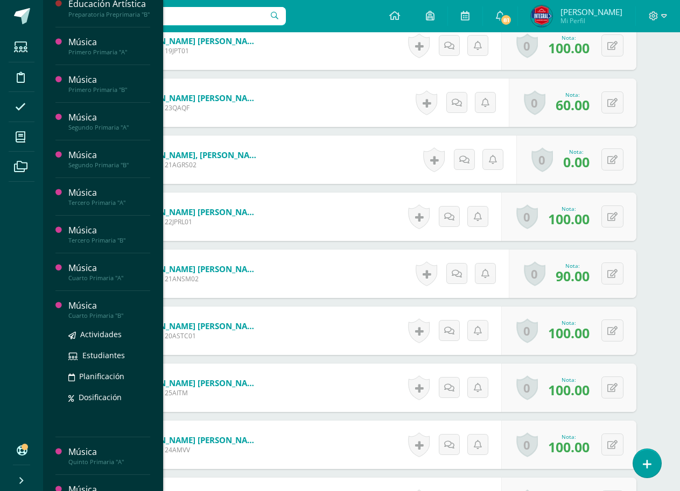
click at [96, 319] on div "Cuarto Primaria "B"" at bounding box center [109, 316] width 82 height 8
click at [99, 331] on span "Actividades" at bounding box center [100, 334] width 41 height 10
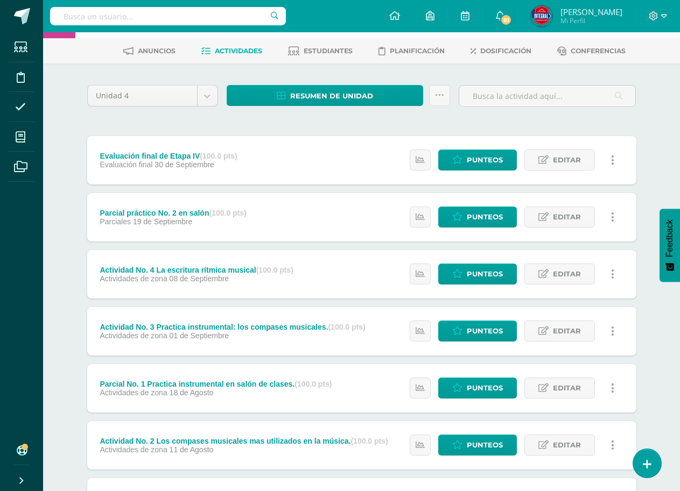
scroll to position [150, 0]
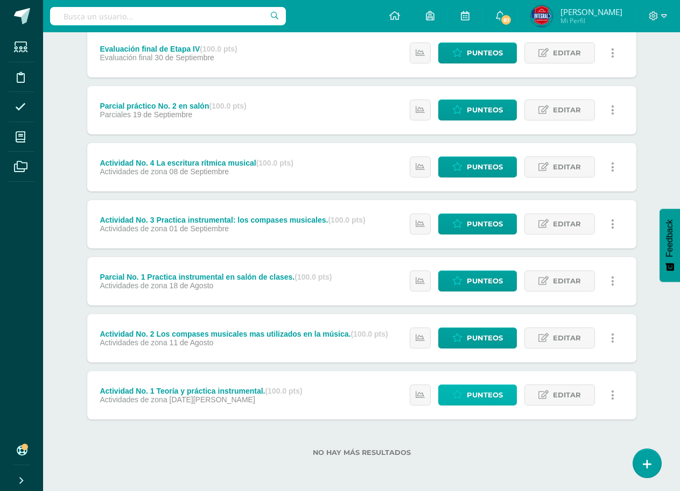
click at [484, 399] on span "Punteos" at bounding box center [485, 395] width 36 height 20
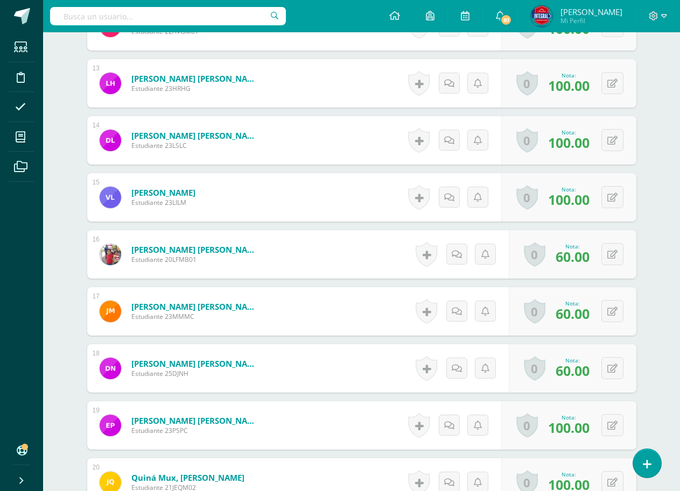
scroll to position [1010, 0]
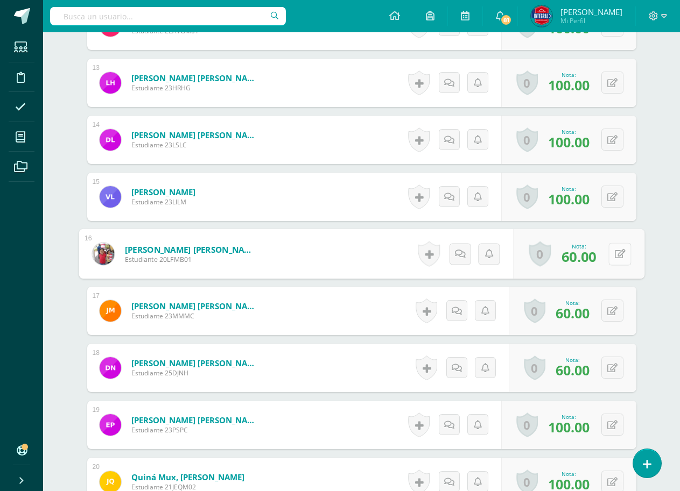
click at [614, 250] on icon at bounding box center [619, 253] width 11 height 9
type input "100"
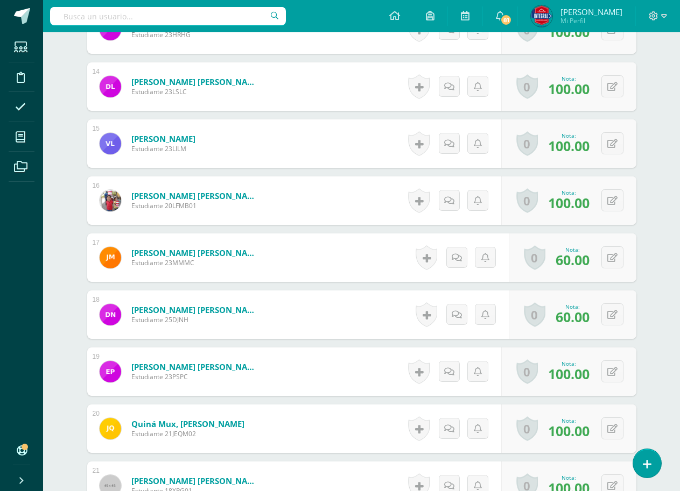
scroll to position [1064, 0]
click at [616, 315] on icon at bounding box center [612, 314] width 10 height 9
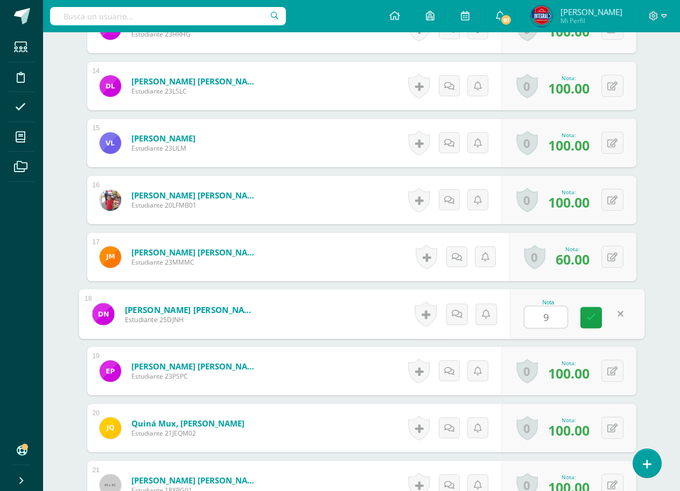
type input "90"
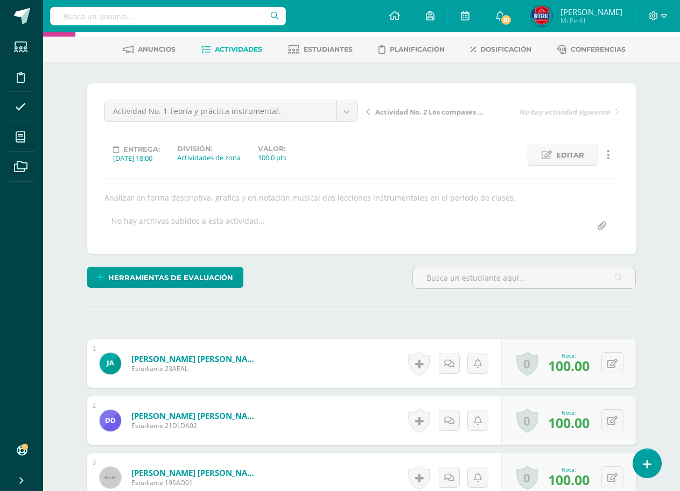
scroll to position [0, 0]
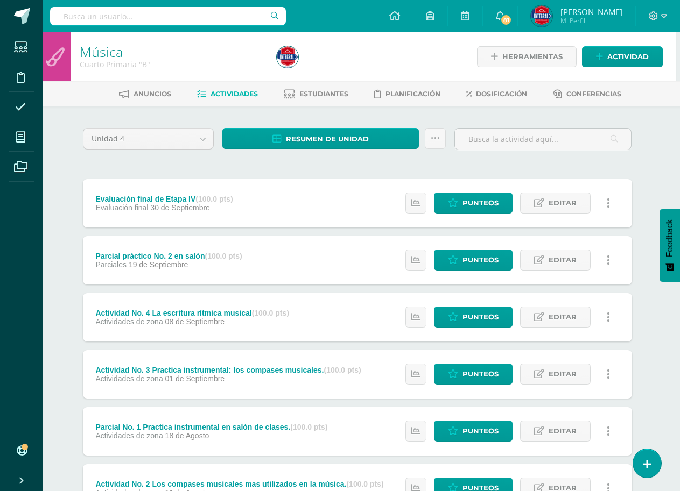
scroll to position [150, 4]
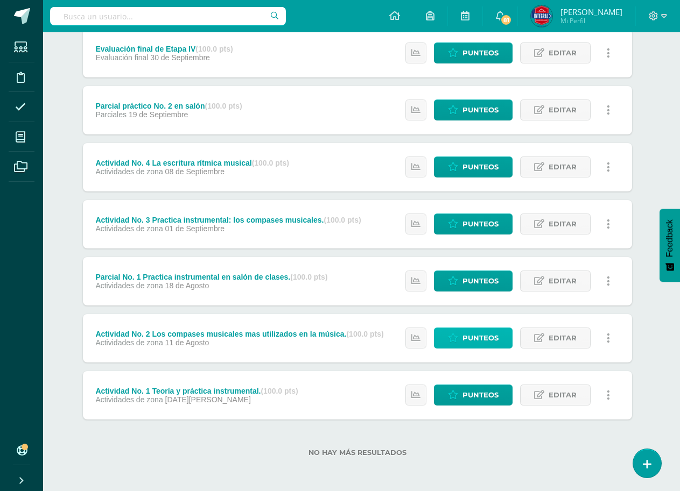
click at [483, 341] on span "Punteos" at bounding box center [480, 338] width 36 height 20
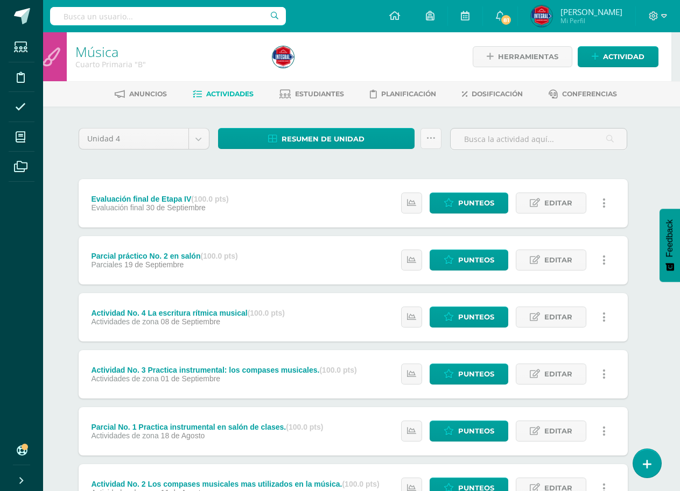
scroll to position [108, 9]
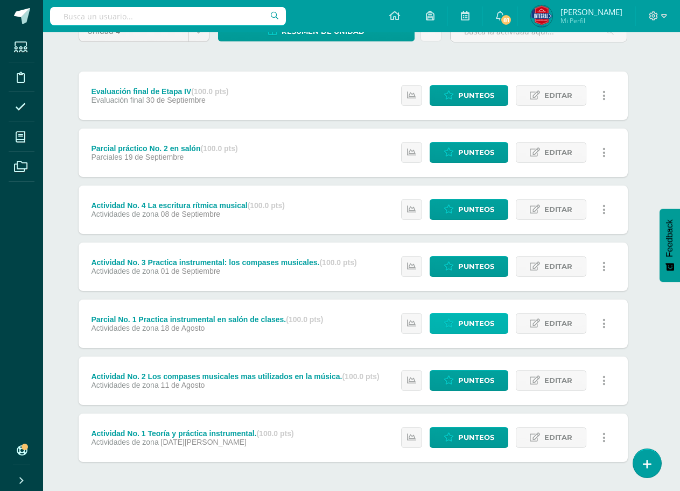
click at [470, 319] on span "Punteos" at bounding box center [476, 324] width 36 height 20
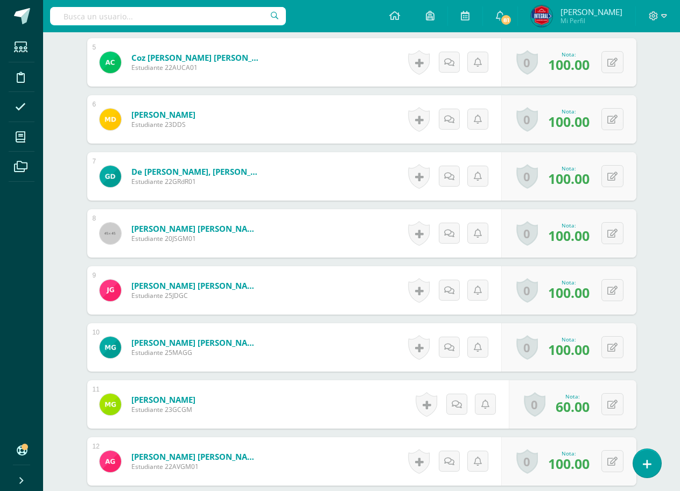
scroll to position [594, 0]
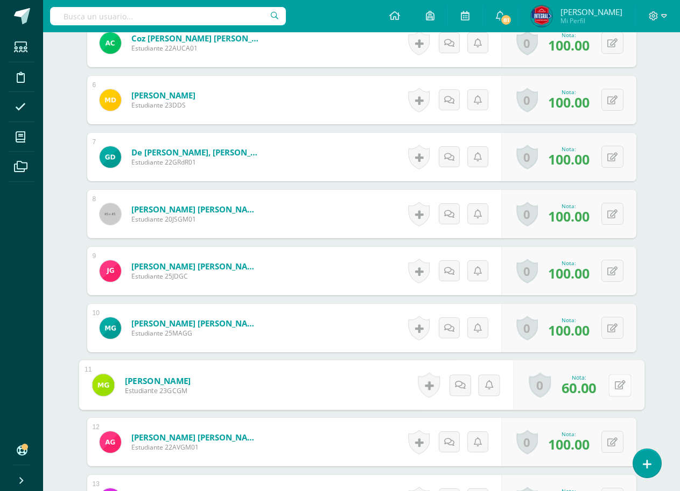
click at [614, 385] on icon at bounding box center [619, 385] width 11 height 9
type input "80"
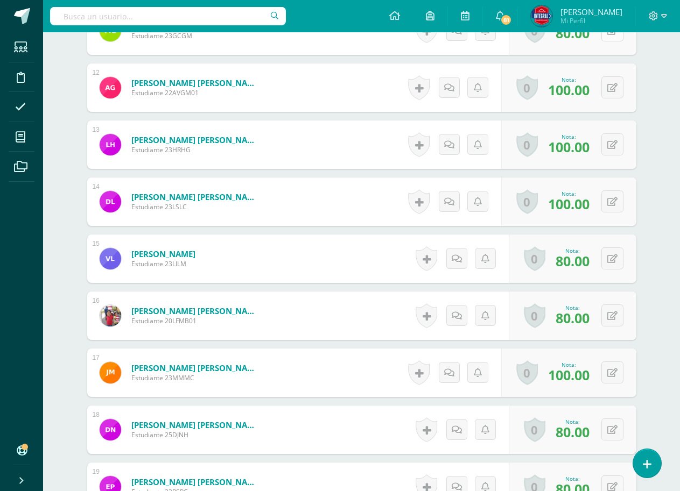
scroll to position [971, 0]
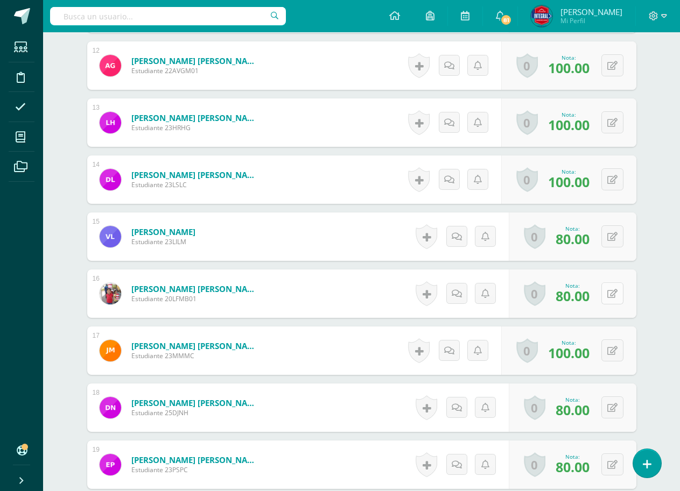
click at [612, 296] on button at bounding box center [612, 294] width 22 height 22
type input "100"
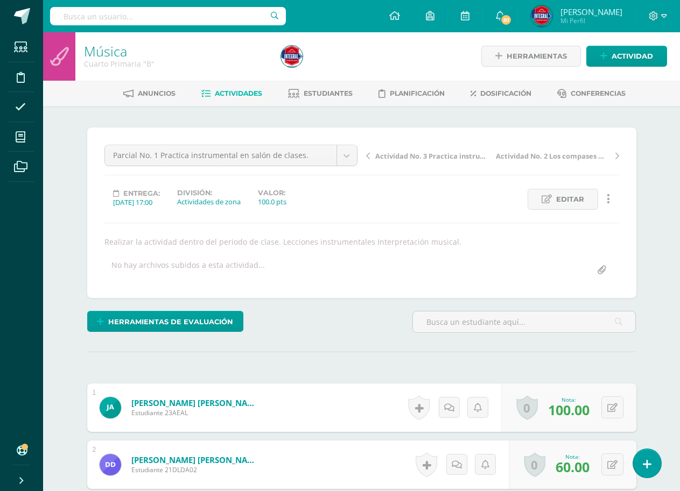
scroll to position [0, 0]
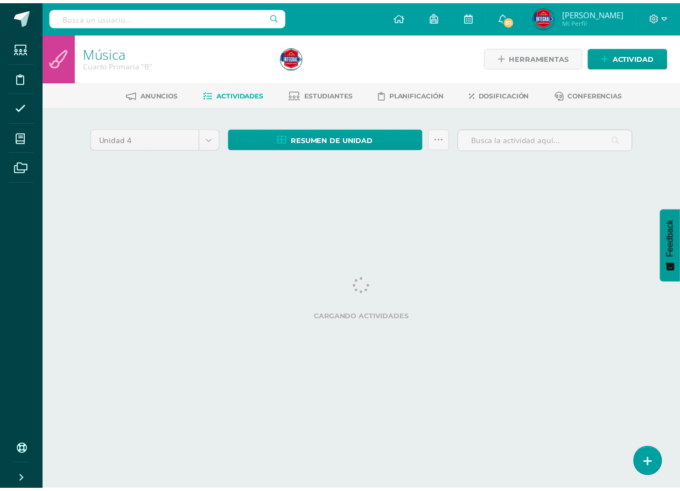
scroll to position [0, 13]
